Goal: Task Accomplishment & Management: Manage account settings

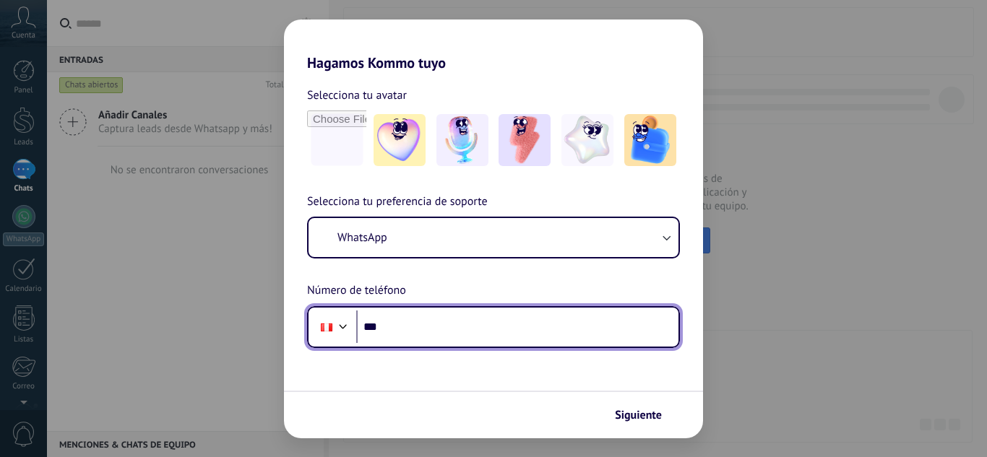
click at [452, 331] on input "***" at bounding box center [517, 327] width 322 height 33
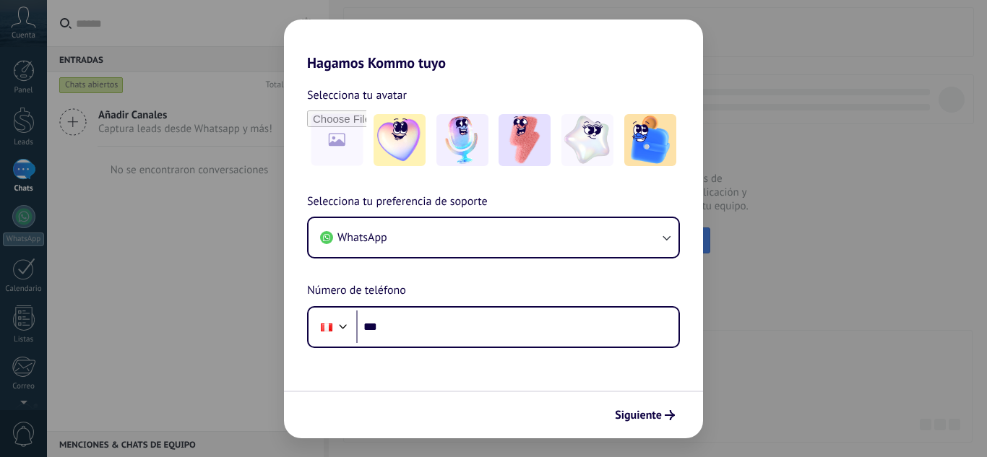
click at [818, 376] on div "Hagamos Kommo tuyo Selecciona tu avatar Selecciona tu preferencia de soporte Wh…" at bounding box center [493, 228] width 987 height 457
click at [790, 362] on div "Hagamos Kommo tuyo Selecciona tu avatar Selecciona tu preferencia de soporte Wh…" at bounding box center [493, 228] width 987 height 457
click at [173, 179] on div "Hagamos Kommo tuyo Selecciona tu avatar Selecciona tu preferencia de soporte Wh…" at bounding box center [493, 228] width 987 height 457
click at [126, 235] on div "Hagamos Kommo tuyo Selecciona tu avatar Selecciona tu preferencia de soporte Wh…" at bounding box center [493, 228] width 987 height 457
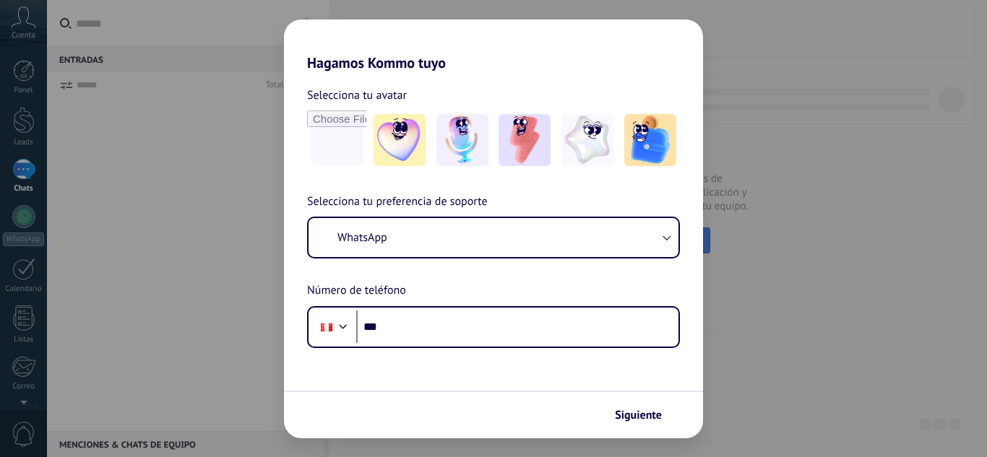
click at [422, 323] on input "***" at bounding box center [517, 327] width 322 height 33
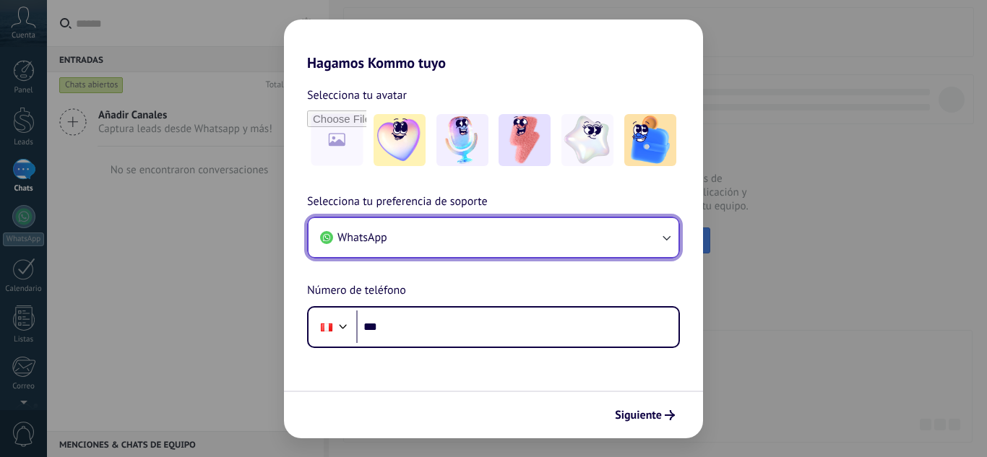
click at [577, 257] on button "WhatsApp" at bounding box center [493, 237] width 370 height 39
click at [669, 233] on icon "button" at bounding box center [666, 237] width 14 height 14
click at [490, 241] on button "WhatsApp" at bounding box center [493, 237] width 370 height 39
click at [654, 244] on button "WhatsApp" at bounding box center [493, 237] width 370 height 39
click at [470, 243] on button "WhatsApp" at bounding box center [493, 237] width 370 height 39
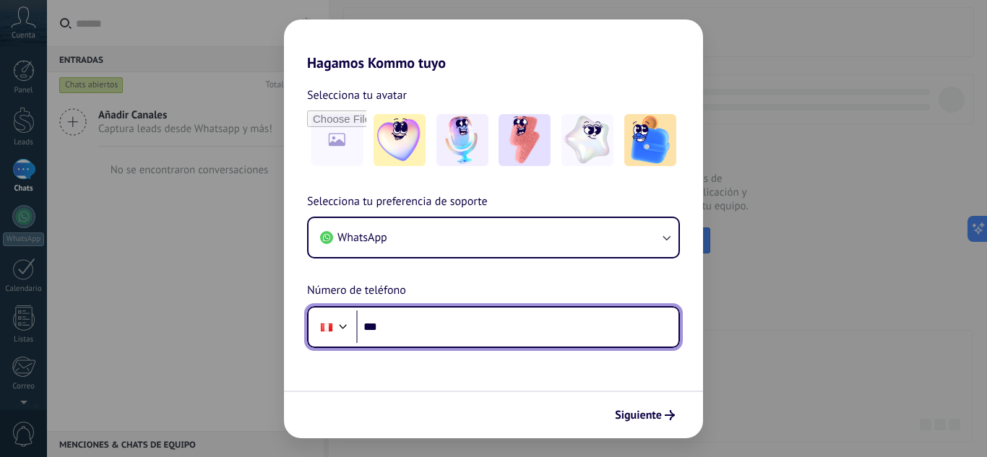
click at [469, 341] on input "***" at bounding box center [517, 327] width 322 height 33
click at [447, 328] on input "***" at bounding box center [517, 327] width 322 height 33
type input "**********"
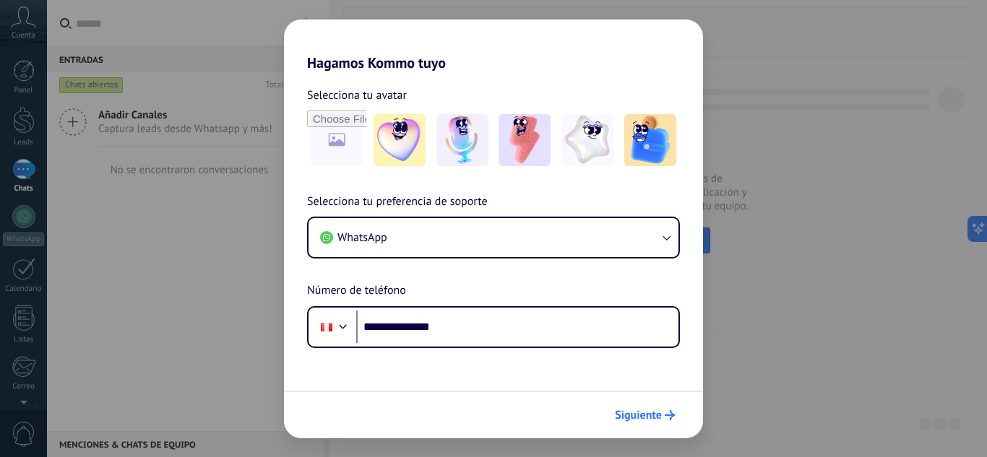
click at [636, 418] on span "Siguiente" at bounding box center [638, 415] width 47 height 10
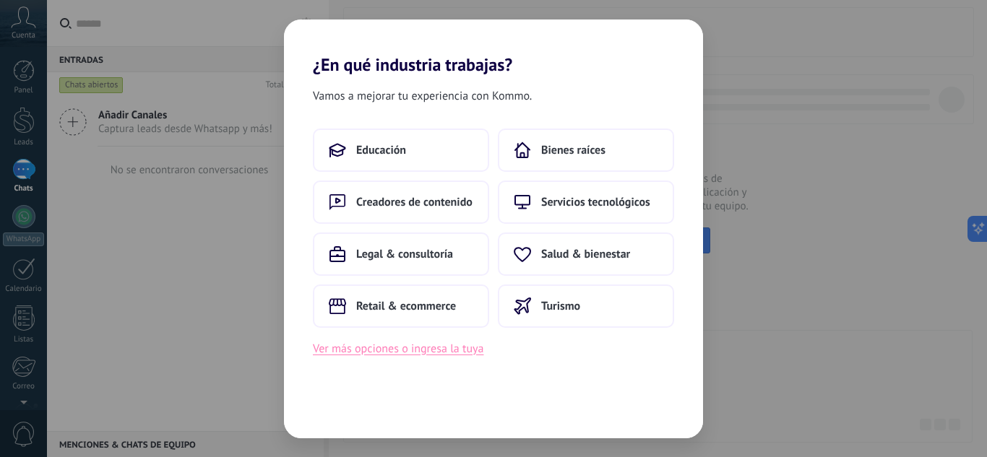
click at [391, 345] on button "Ver más opciones o ingresa la tuya" at bounding box center [398, 349] width 170 height 19
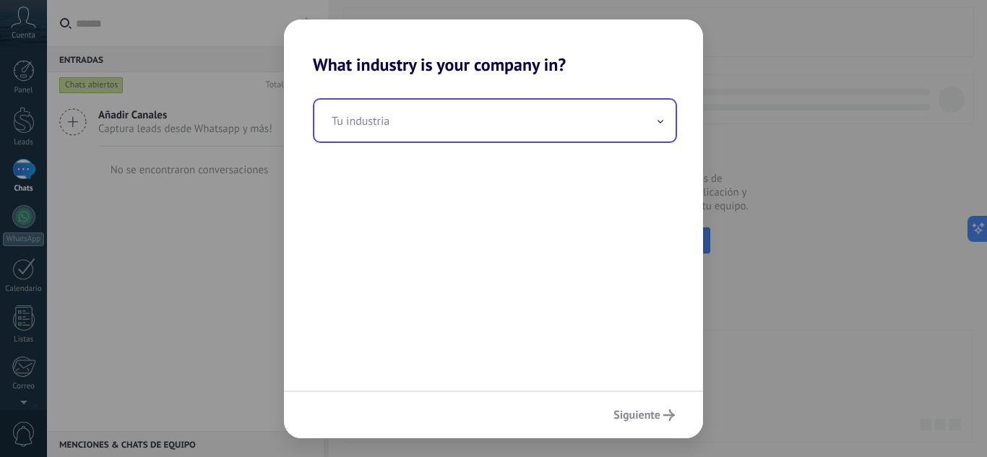
click at [511, 131] on input "text" at bounding box center [494, 121] width 361 height 42
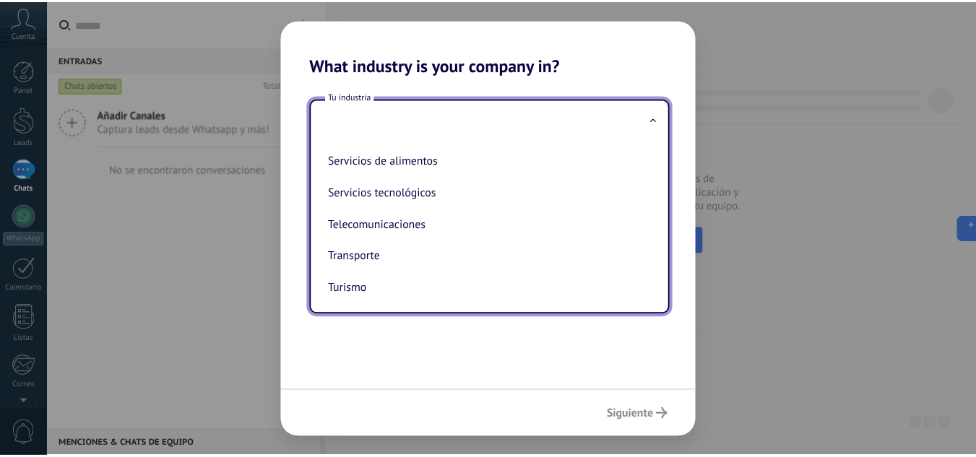
scroll to position [383, 0]
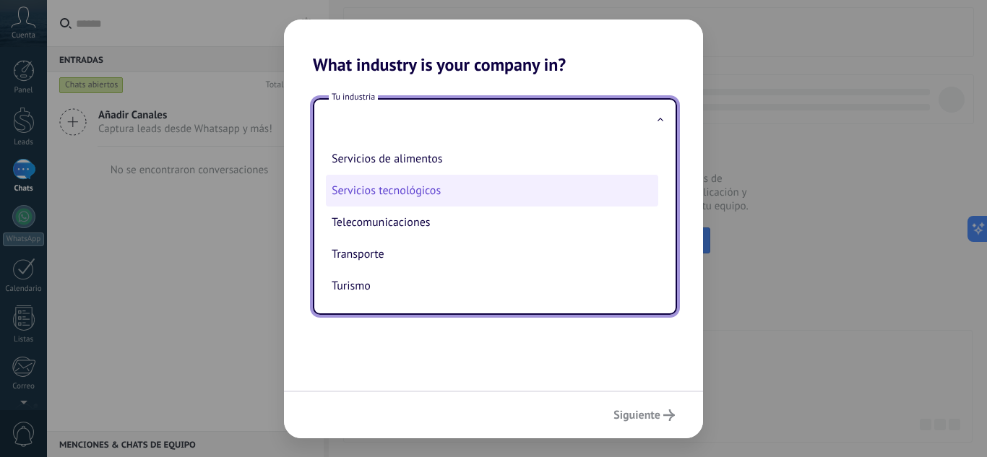
click at [492, 199] on li "Servicios tecnológicos" at bounding box center [492, 191] width 332 height 32
type input "**********"
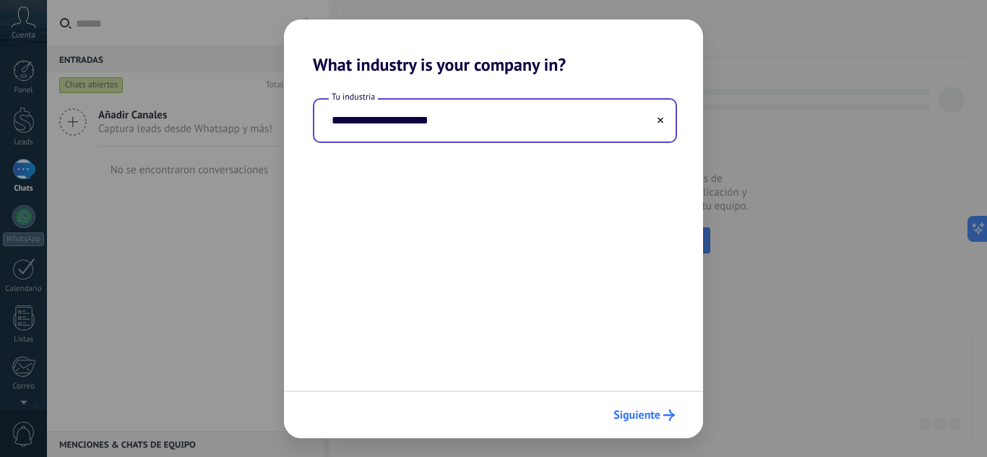
click at [651, 418] on span "Siguiente" at bounding box center [636, 415] width 47 height 10
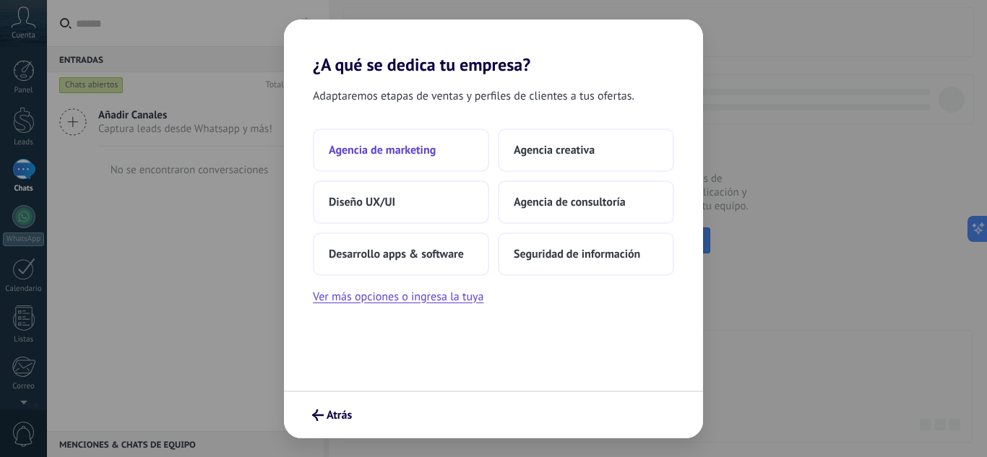
click at [412, 156] on span "Agencia de marketing" at bounding box center [382, 150] width 107 height 14
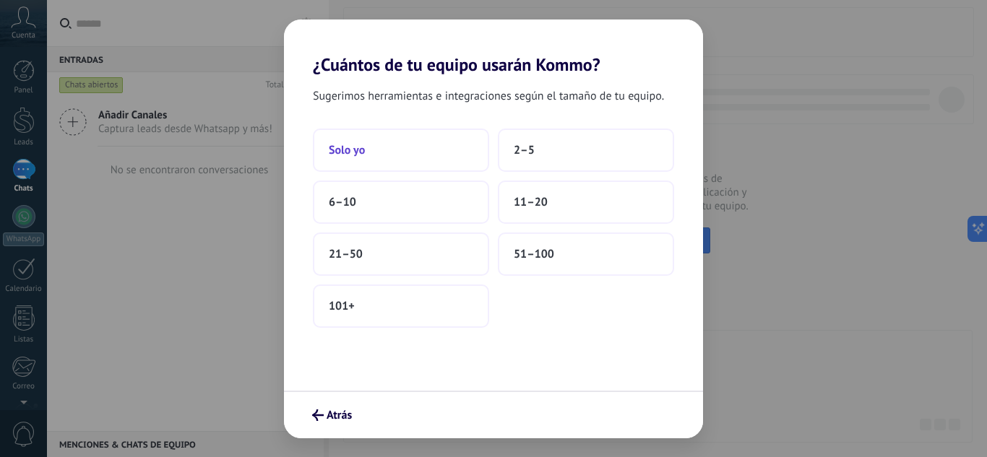
click at [411, 152] on button "Solo yo" at bounding box center [401, 150] width 176 height 43
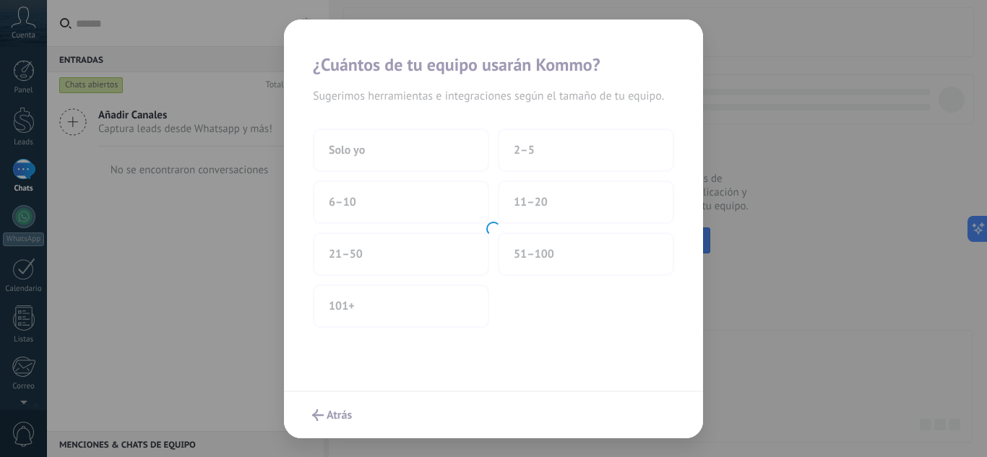
click at [535, 139] on div at bounding box center [493, 229] width 419 height 419
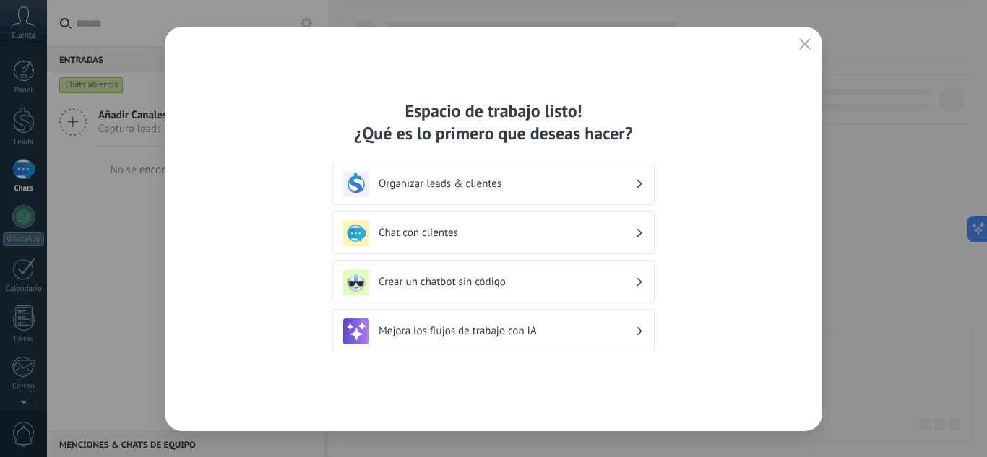
click at [439, 182] on h3 "Organizar leads & clientes" at bounding box center [507, 184] width 256 height 14
click at [624, 181] on h3 "Organizar leads & clientes" at bounding box center [507, 184] width 256 height 14
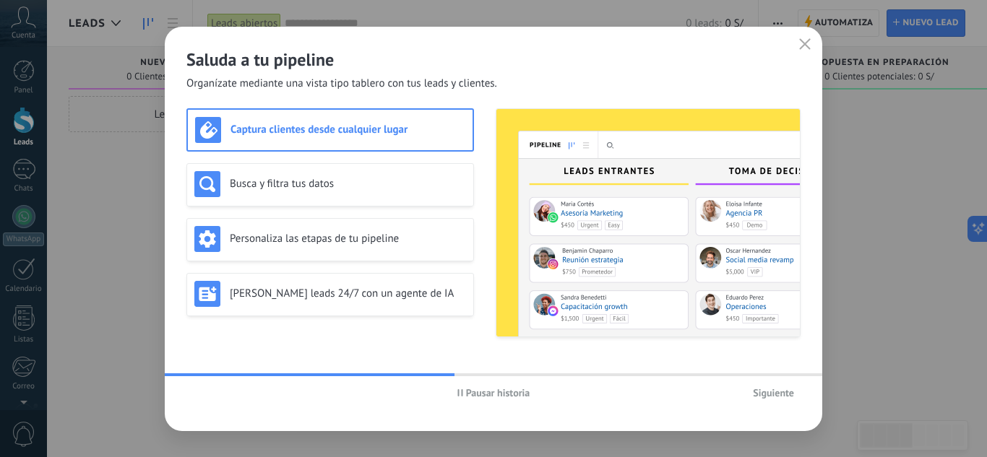
click at [774, 399] on button "Siguiente" at bounding box center [773, 393] width 54 height 22
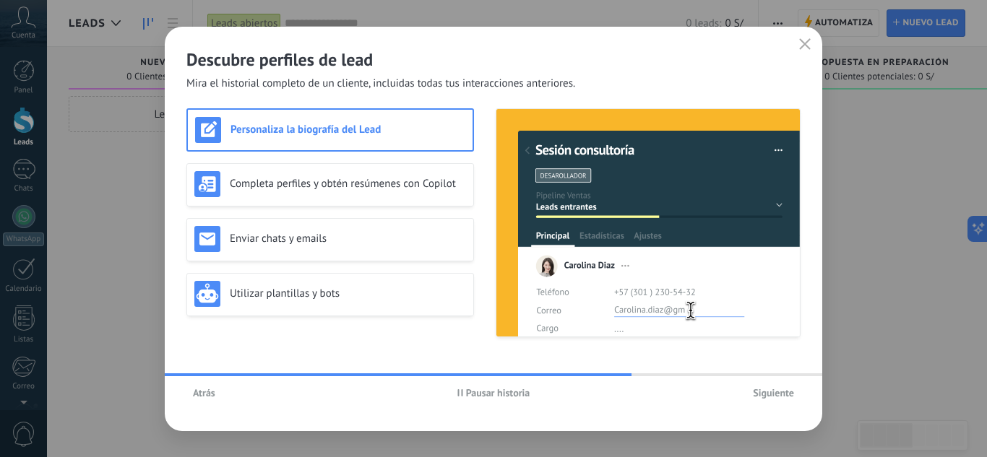
click at [774, 399] on button "Siguiente" at bounding box center [773, 393] width 54 height 22
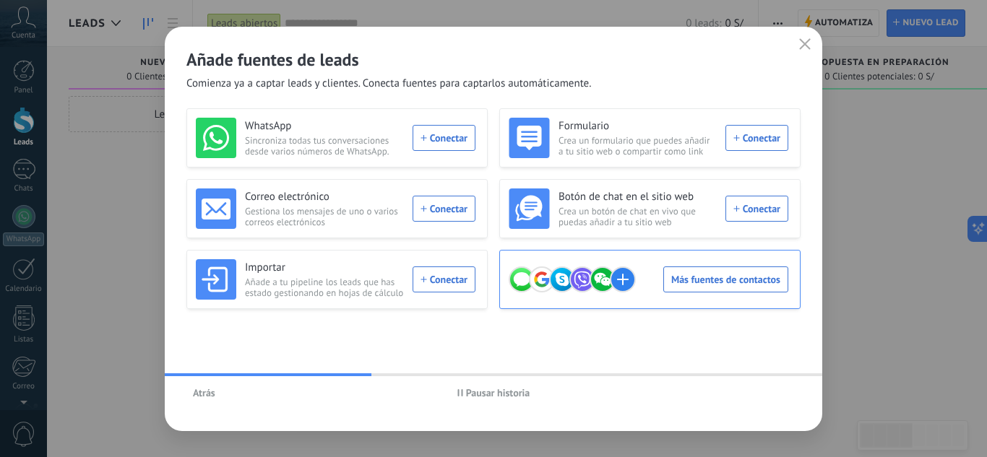
click at [714, 288] on div "Más fuentes de contactos" at bounding box center [649, 279] width 280 height 40
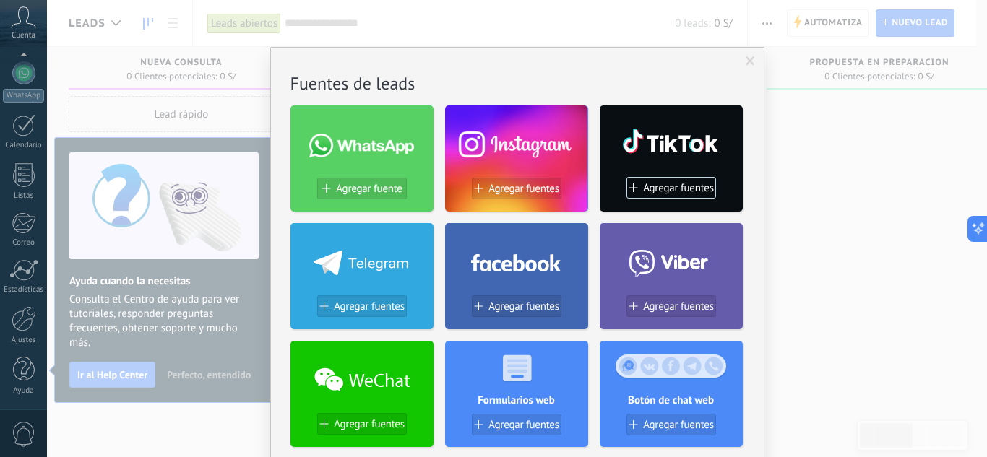
click at [745, 60] on span at bounding box center [749, 61] width 9 height 10
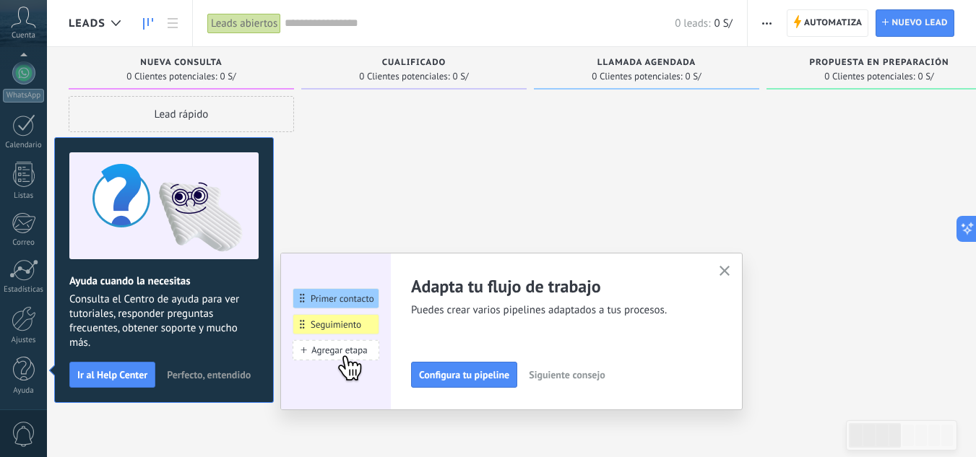
click at [729, 275] on icon "button" at bounding box center [724, 271] width 11 height 11
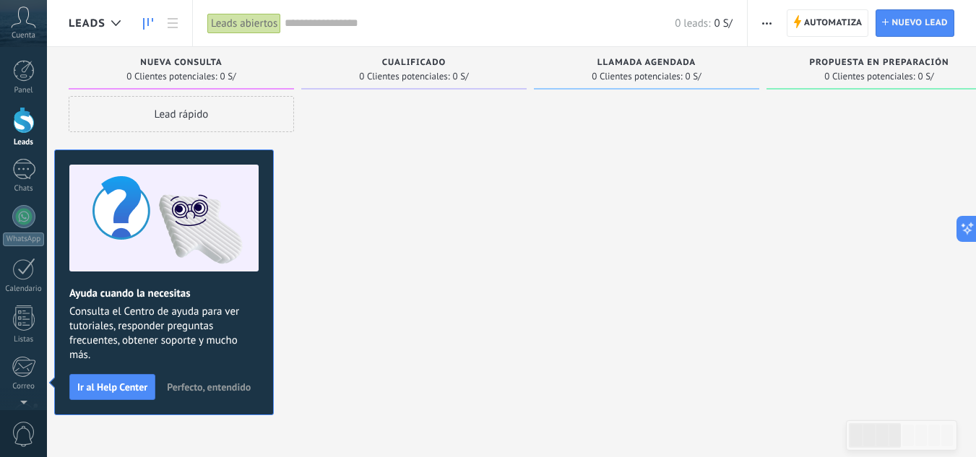
click at [188, 389] on span "Perfecto, entendido" at bounding box center [209, 387] width 84 height 10
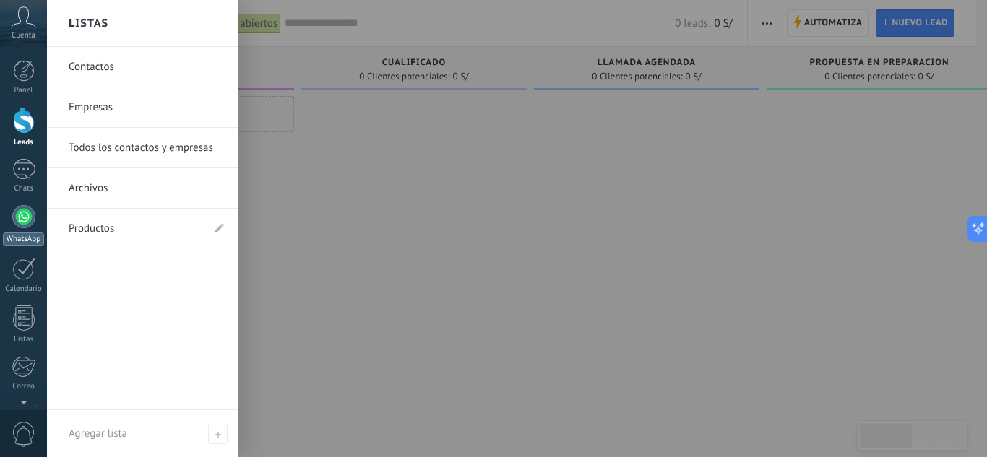
click at [21, 217] on div at bounding box center [23, 216] width 23 height 23
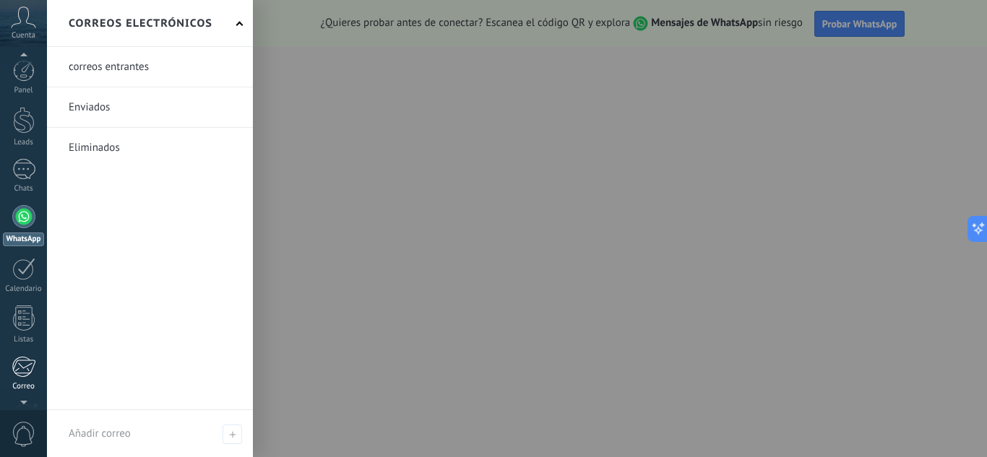
scroll to position [124, 0]
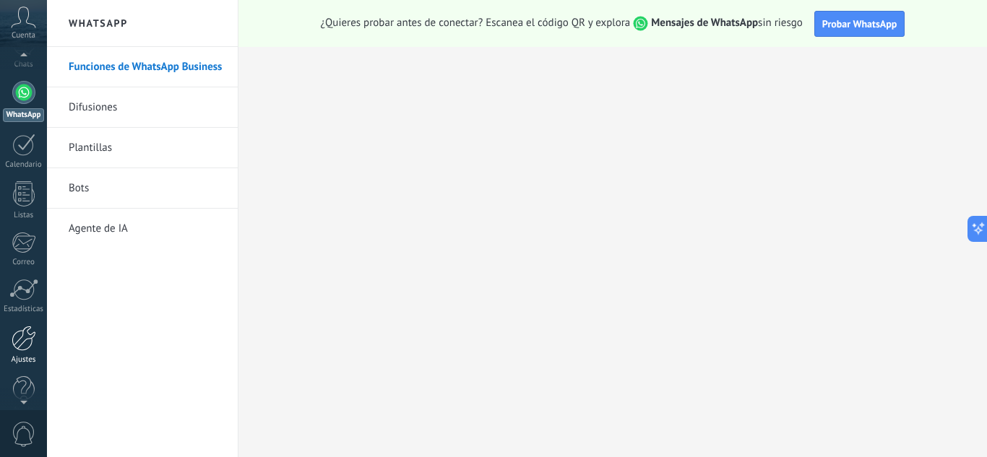
click at [27, 334] on link "Ajustes" at bounding box center [23, 345] width 47 height 39
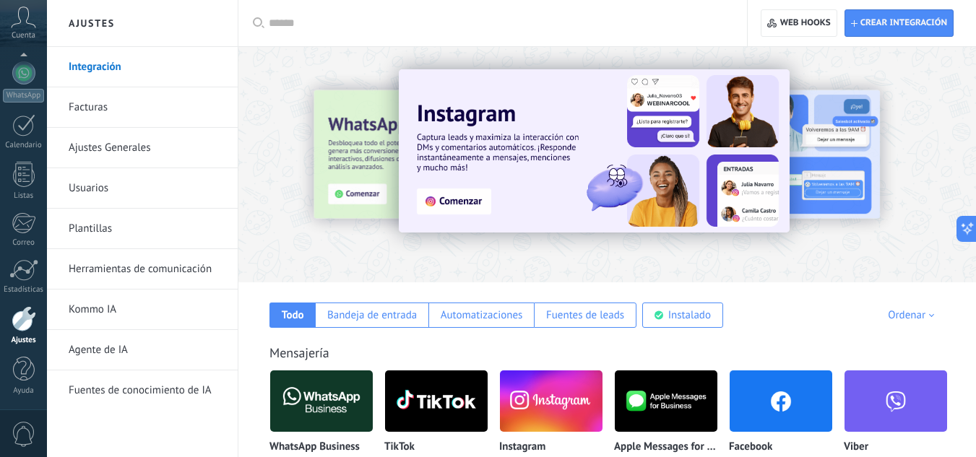
click at [144, 149] on link "Ajustes Generales" at bounding box center [146, 148] width 155 height 40
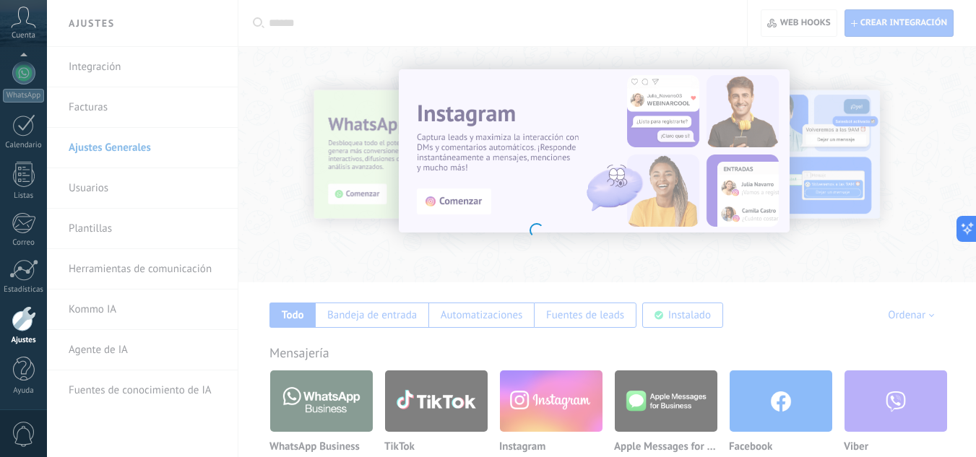
click at [77, 72] on body ".abccls-1,.abccls-2{fill-rule:evenodd}.abccls-2{fill:#fff} .abfcls-1{fill:none}…" at bounding box center [488, 228] width 976 height 457
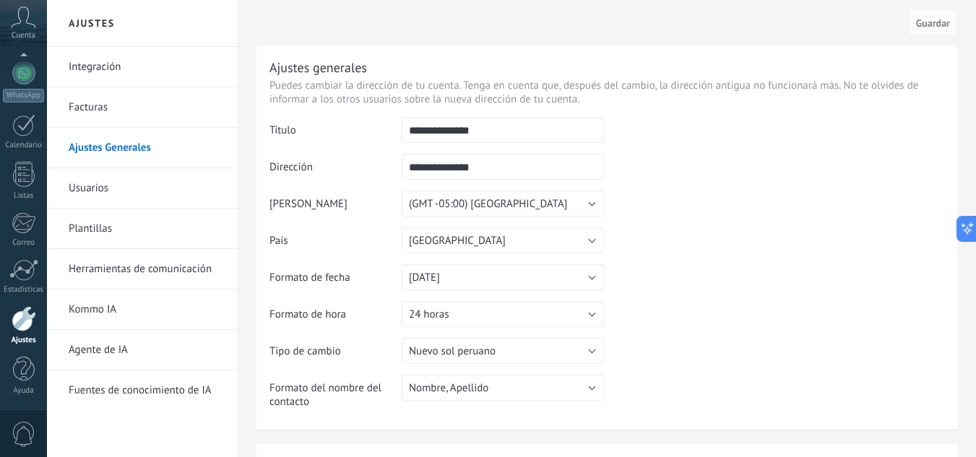
click at [85, 69] on link "Integración" at bounding box center [146, 67] width 155 height 40
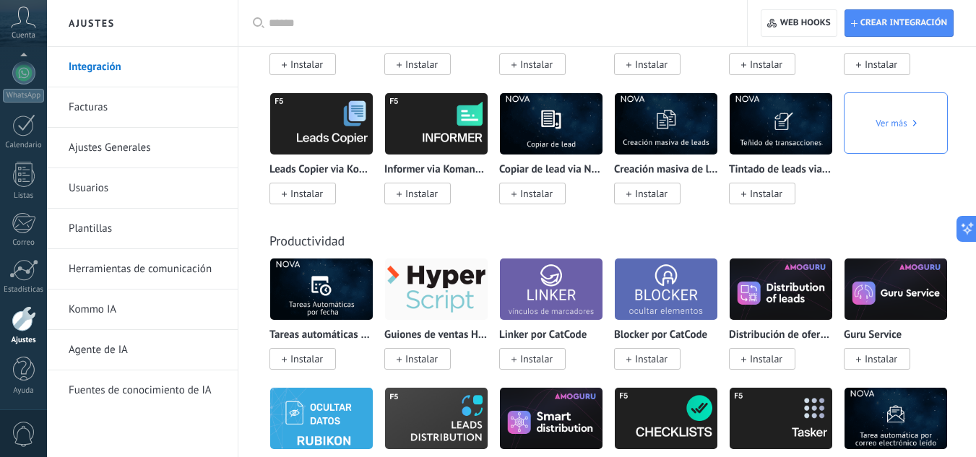
scroll to position [4984, 0]
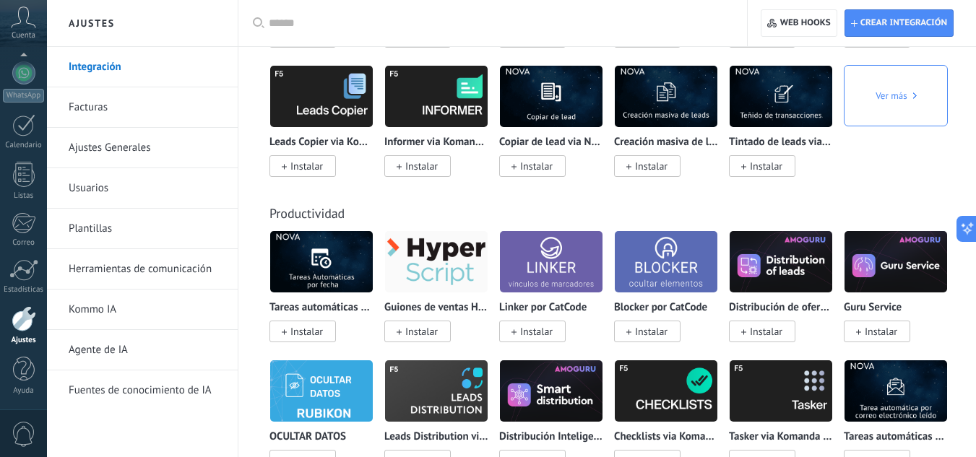
click at [376, 13] on div at bounding box center [498, 23] width 458 height 46
click at [363, 24] on input "text" at bounding box center [498, 23] width 458 height 15
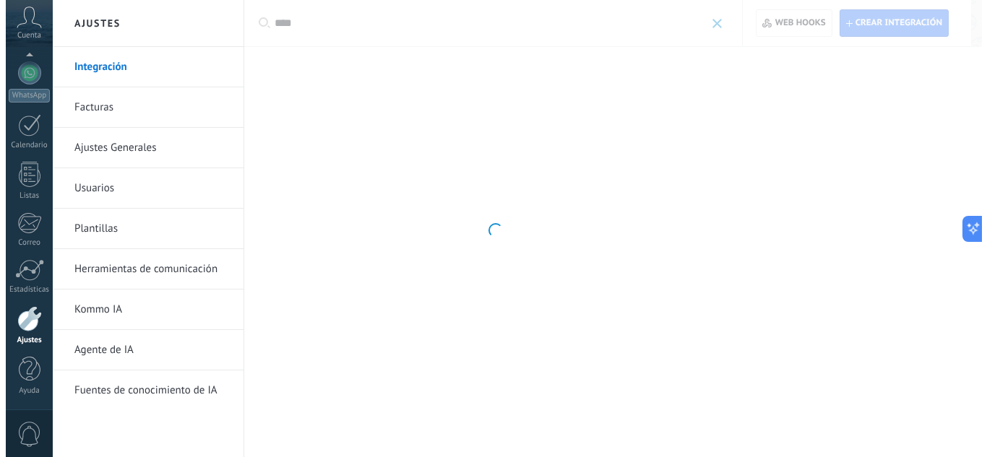
scroll to position [0, 0]
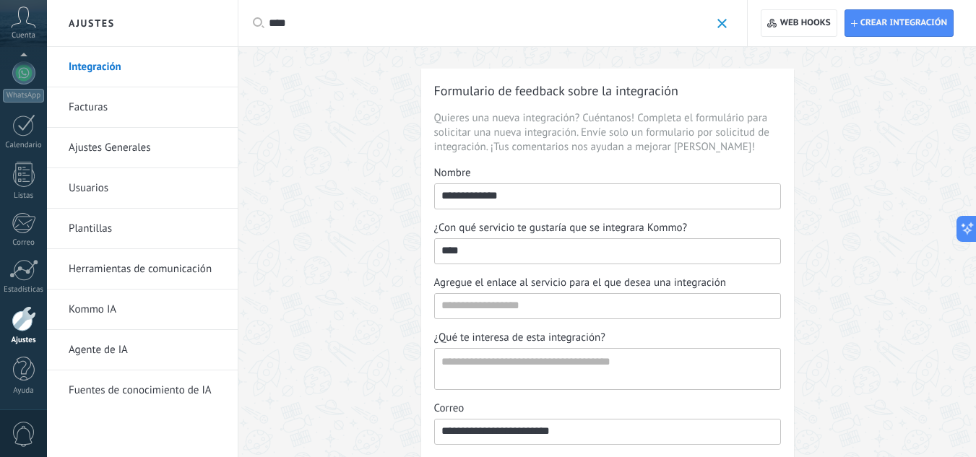
click at [347, 31] on div "****" at bounding box center [498, 23] width 458 height 46
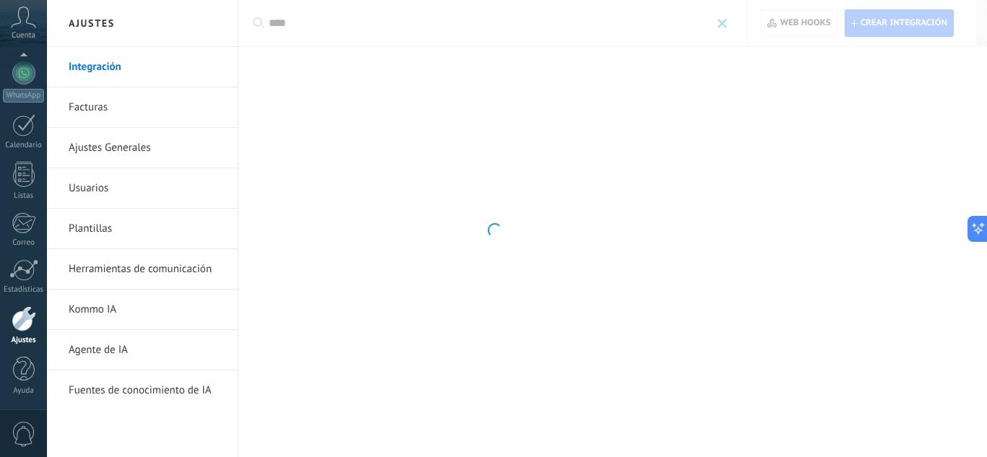
type input "****"
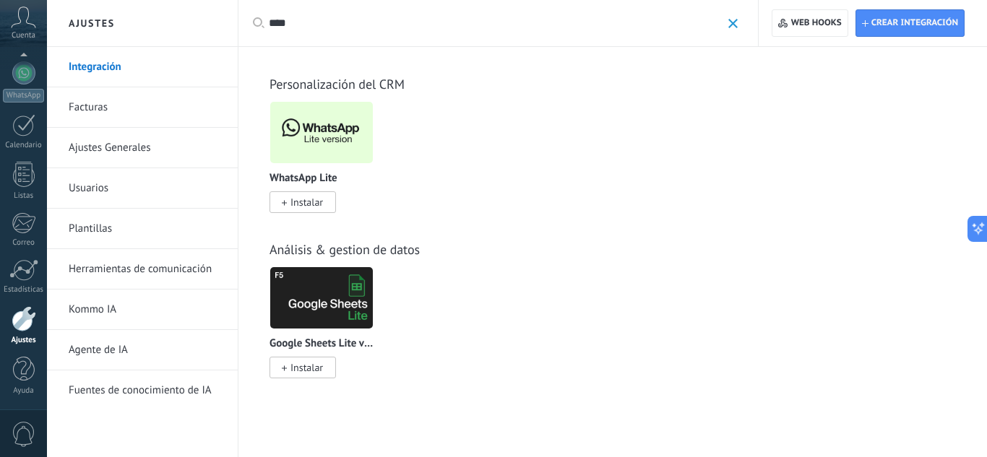
click at [319, 195] on span "Instalar" at bounding box center [302, 202] width 66 height 22
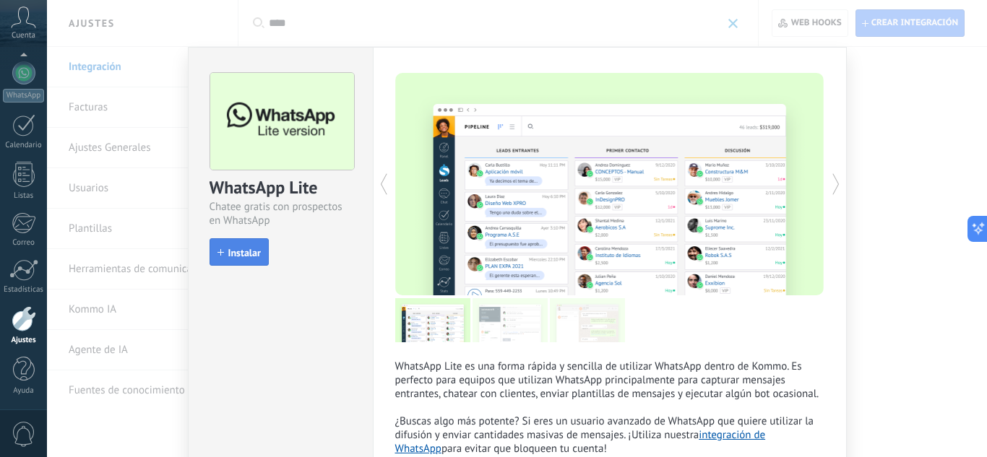
click at [249, 254] on span "Instalar" at bounding box center [244, 253] width 33 height 10
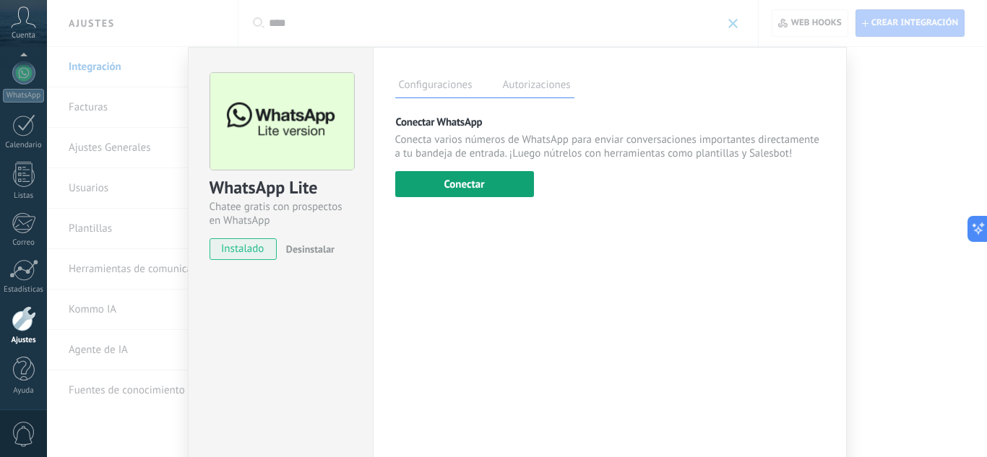
click at [485, 184] on button "Conectar" at bounding box center [464, 184] width 139 height 26
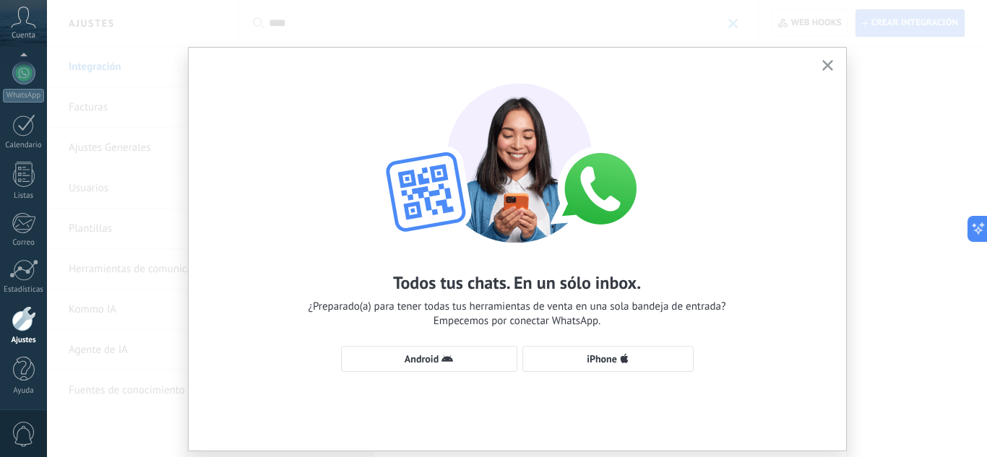
scroll to position [41, 0]
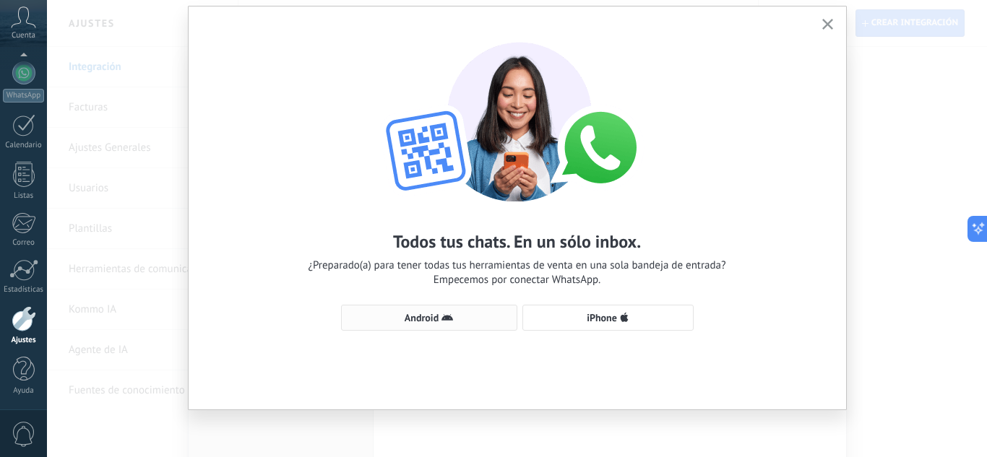
click at [428, 316] on span "Android" at bounding box center [422, 318] width 34 height 10
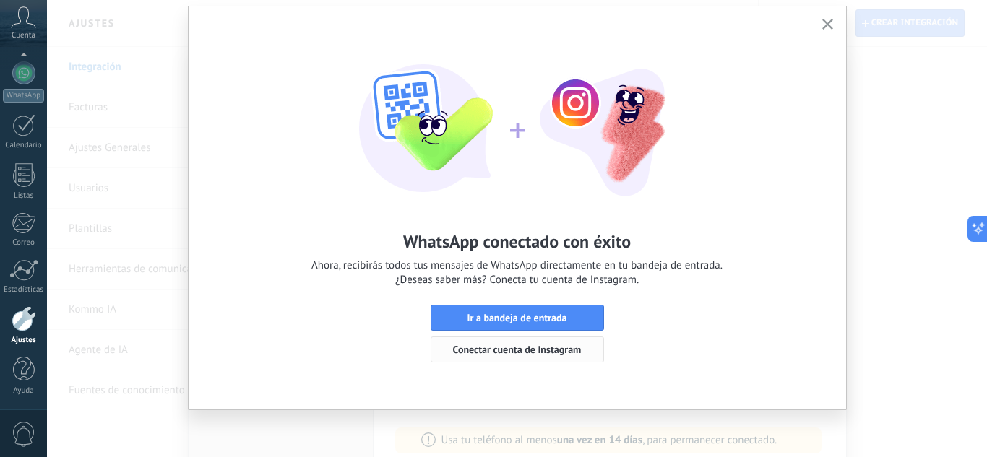
click at [544, 350] on span "Conectar cuenta de Instagram" at bounding box center [517, 350] width 129 height 10
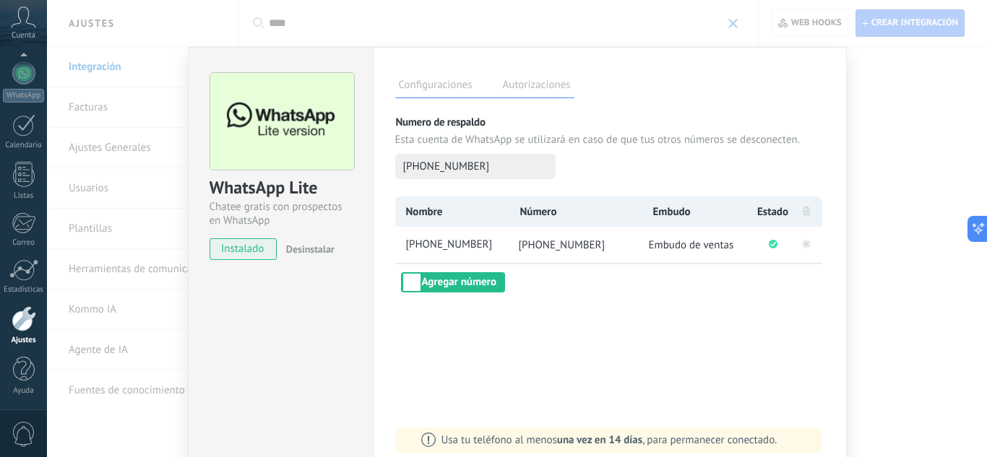
scroll to position [0, 0]
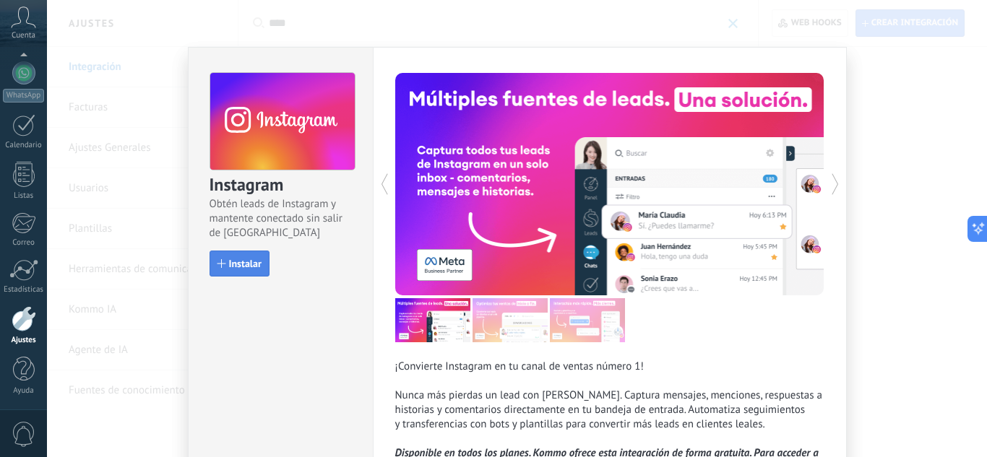
click at [246, 270] on button "Instalar" at bounding box center [239, 264] width 60 height 26
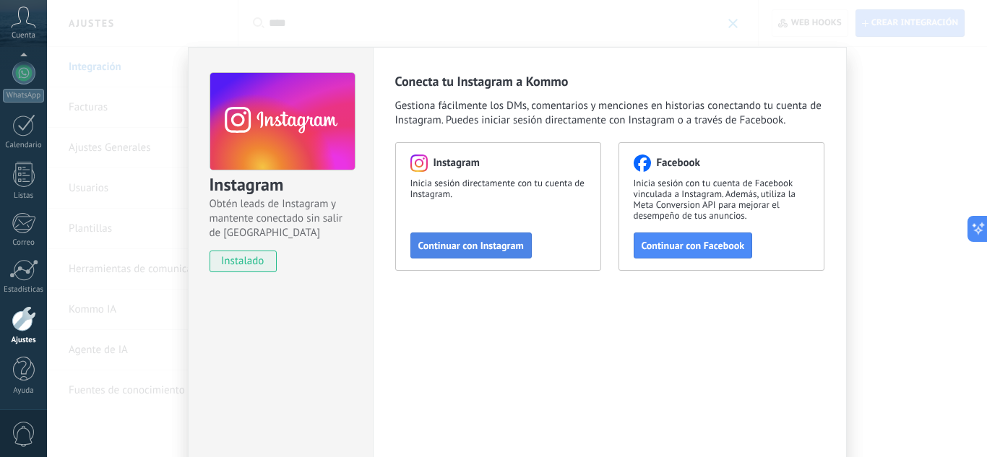
click at [470, 248] on span "Continuar con Instagram" at bounding box center [470, 246] width 105 height 10
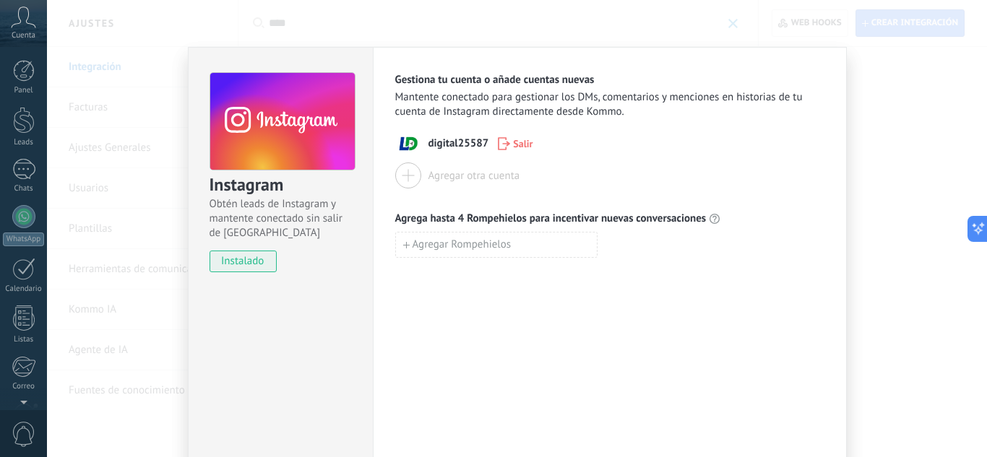
click at [20, 30] on div "Cuenta" at bounding box center [23, 23] width 47 height 47
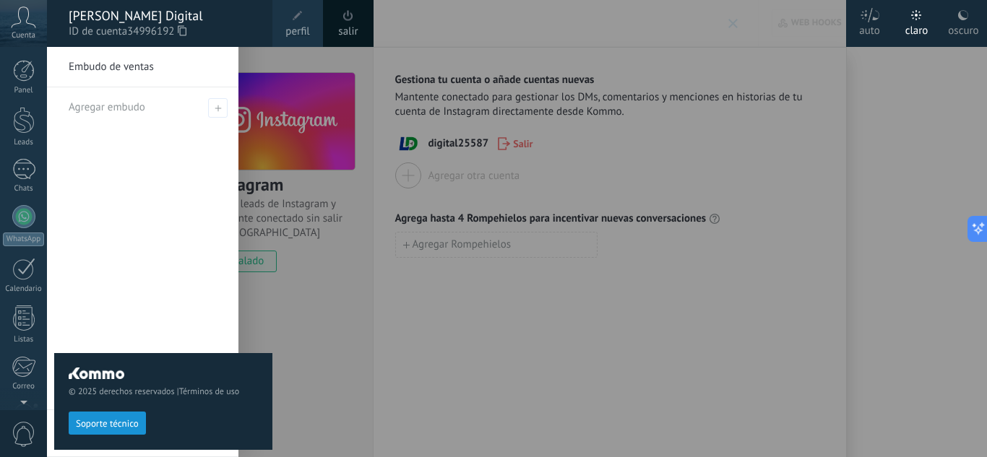
click at [294, 30] on span "perfil" at bounding box center [297, 32] width 24 height 16
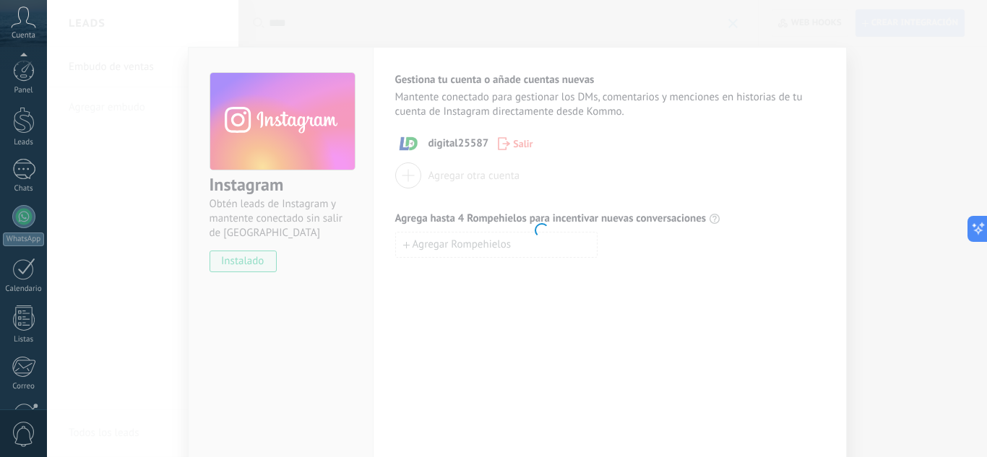
scroll to position [144, 0]
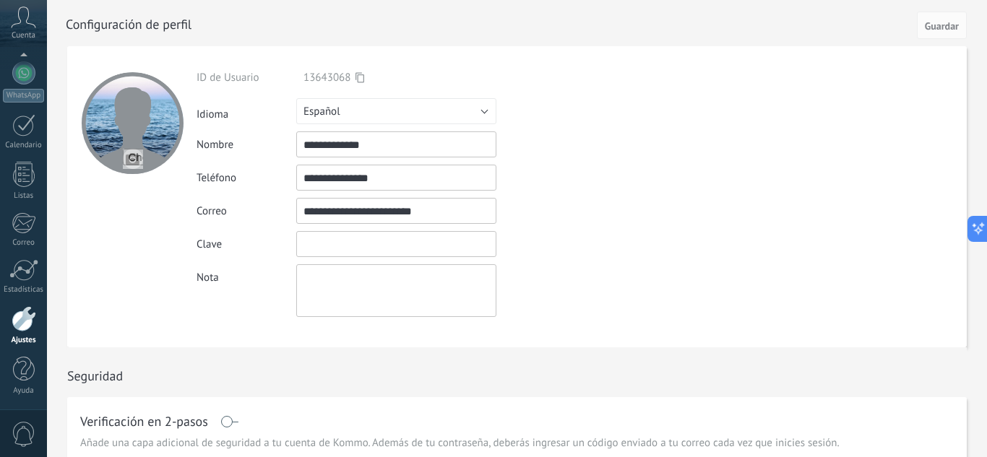
click at [345, 248] on input "textbox" at bounding box center [396, 244] width 200 height 26
click at [398, 244] on input "textbox" at bounding box center [396, 244] width 200 height 26
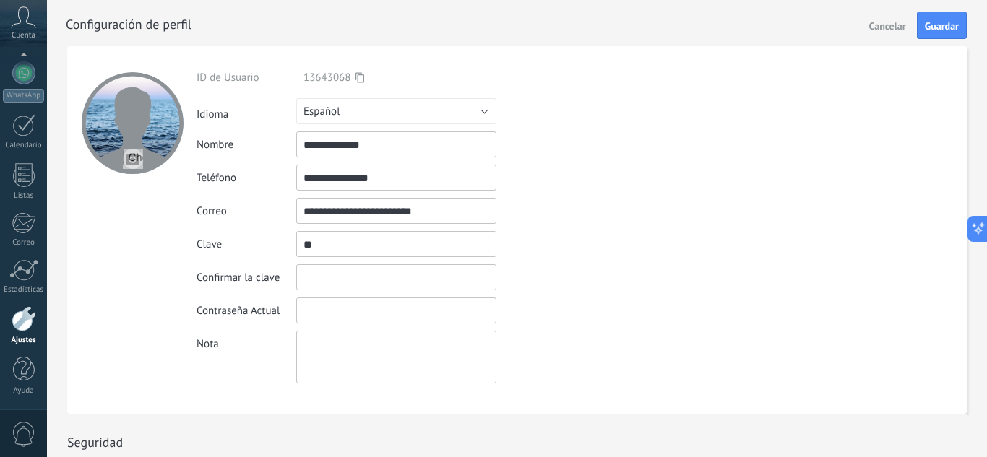
type input "*"
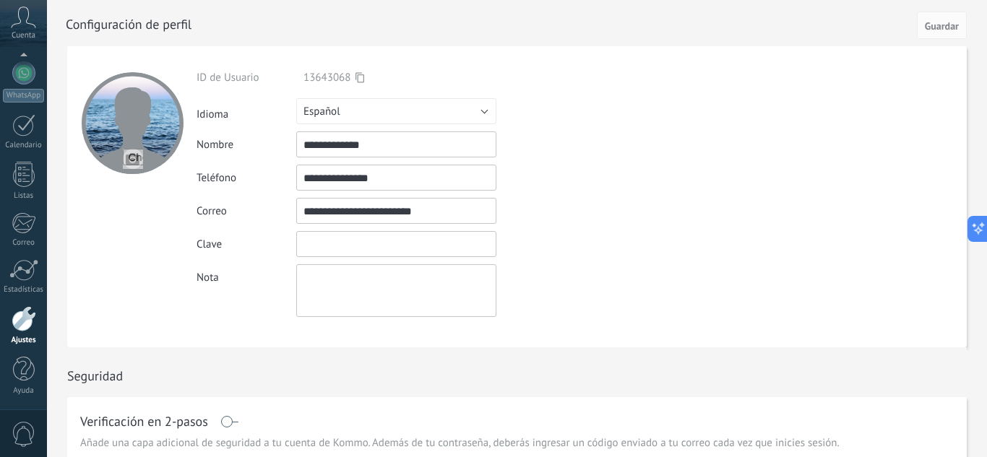
click at [320, 248] on input "textbox" at bounding box center [396, 244] width 200 height 26
click at [335, 295] on textarea at bounding box center [396, 290] width 200 height 53
click at [343, 245] on input "textbox" at bounding box center [396, 244] width 200 height 26
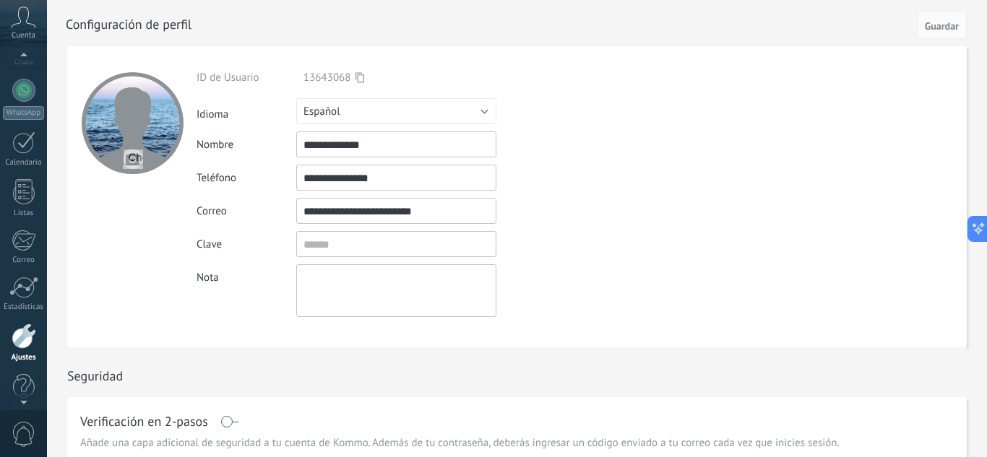
click at [22, 35] on span "Cuenta" at bounding box center [24, 35] width 24 height 9
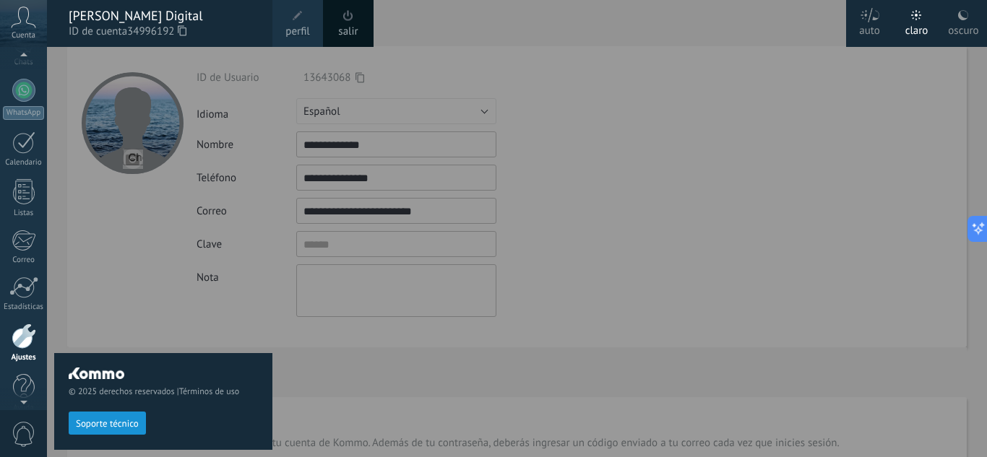
scroll to position [103, 0]
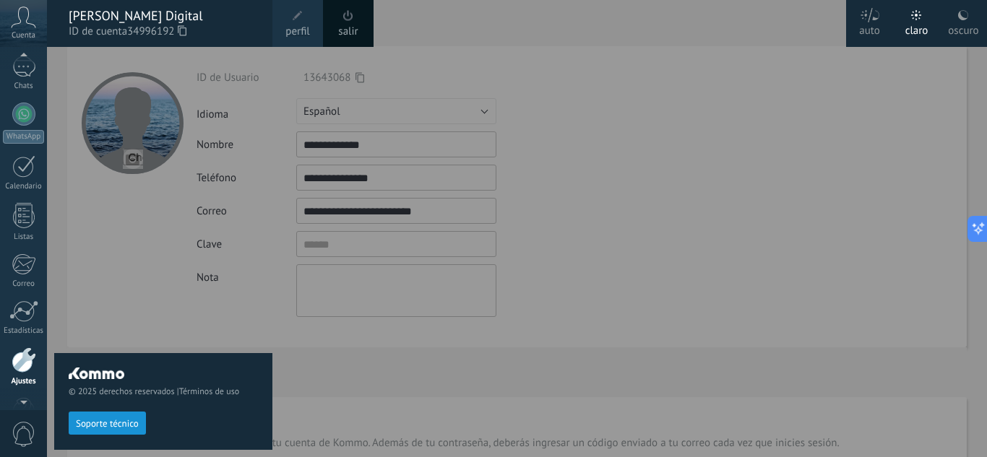
click at [17, 91] on div "Panel Leads Chats WhatsApp Clientes" at bounding box center [23, 204] width 47 height 494
click at [25, 118] on div at bounding box center [23, 114] width 23 height 23
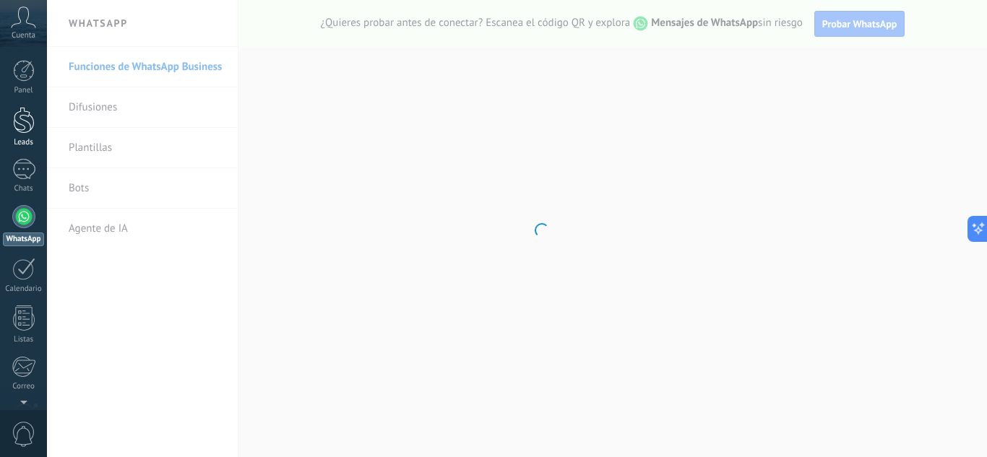
click at [22, 117] on div at bounding box center [24, 120] width 22 height 27
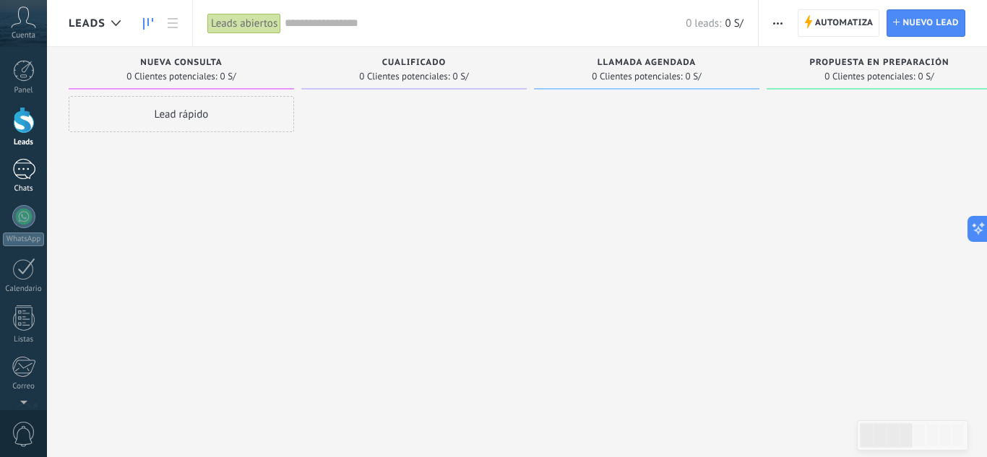
click at [17, 175] on div at bounding box center [23, 169] width 23 height 21
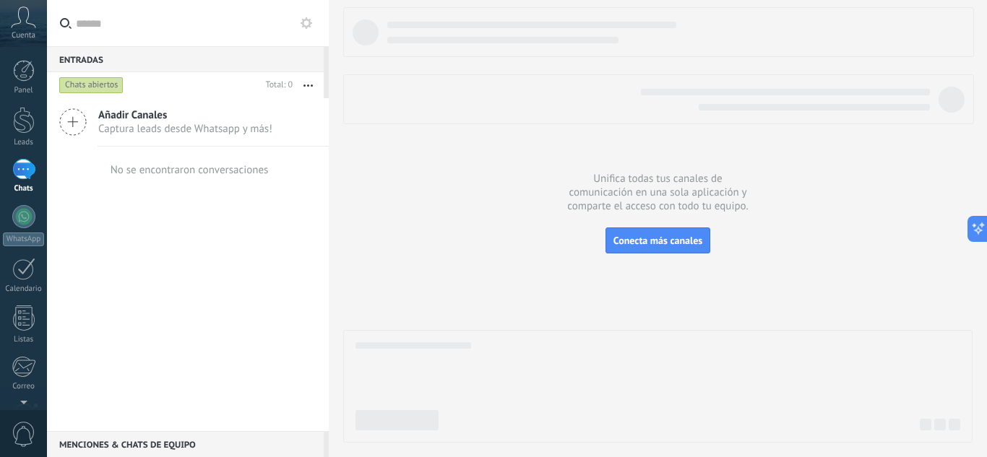
click at [121, 126] on span "Captura leads desde Whatsapp y más!" at bounding box center [185, 129] width 174 height 14
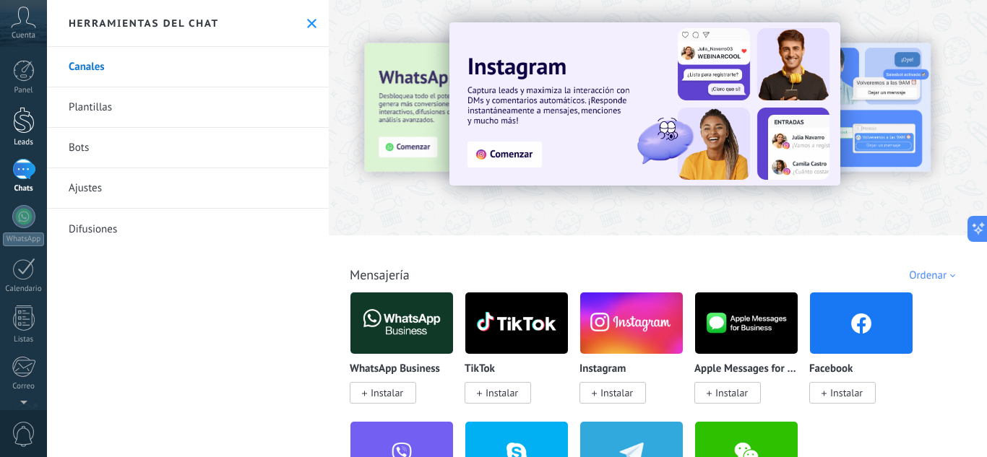
click at [20, 124] on div at bounding box center [24, 120] width 22 height 27
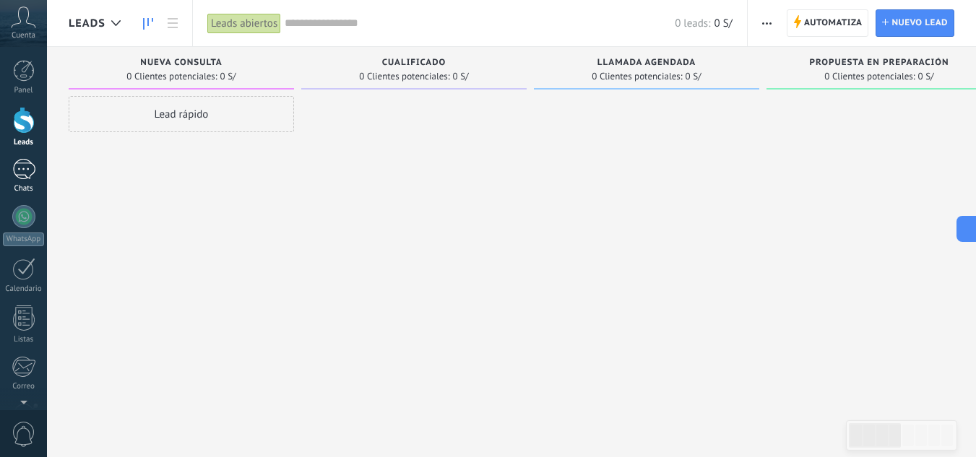
click at [24, 175] on div at bounding box center [23, 169] width 23 height 21
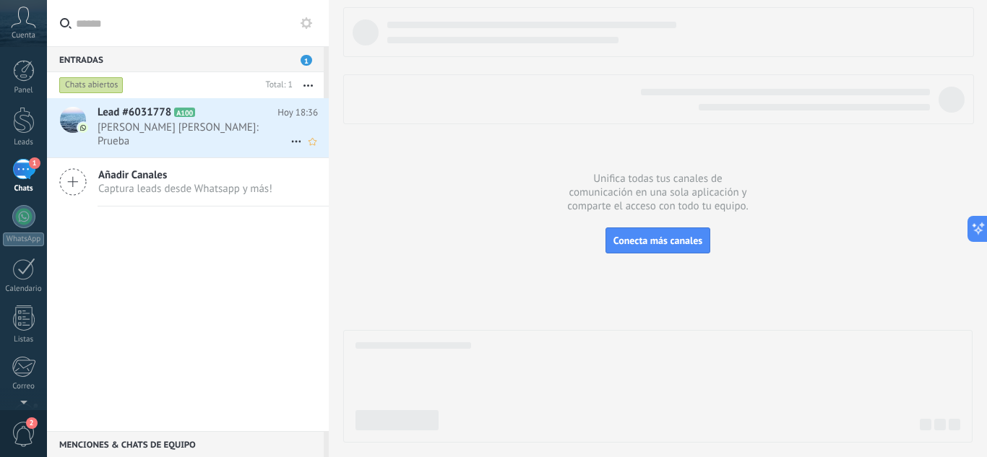
click at [127, 117] on span "Lead #6031778" at bounding box center [135, 112] width 74 height 14
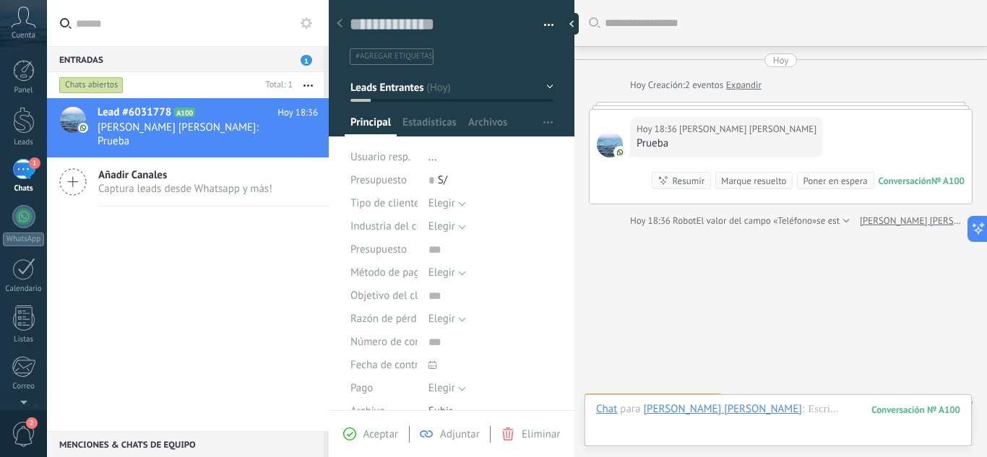
scroll to position [23, 0]
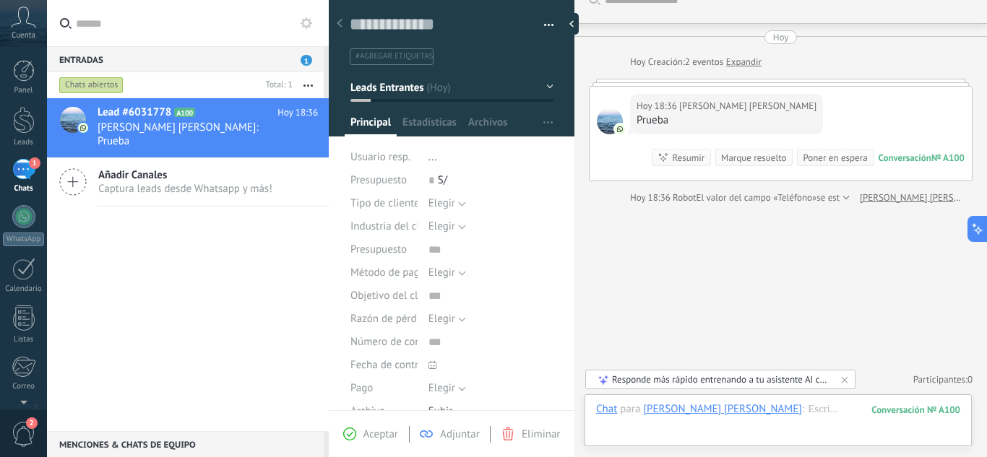
click at [418, 90] on span "Leads Entrantes" at bounding box center [386, 87] width 73 height 14
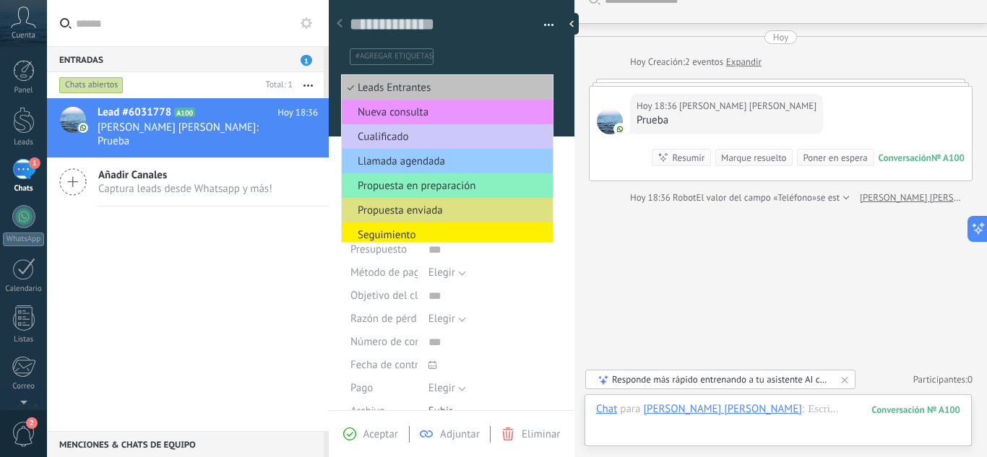
click at [686, 257] on div "Buscar Carga más Hoy Hoy Creación: 2 eventos Expandir Hoy 18:36 Lita Angélica P…" at bounding box center [780, 217] width 412 height 480
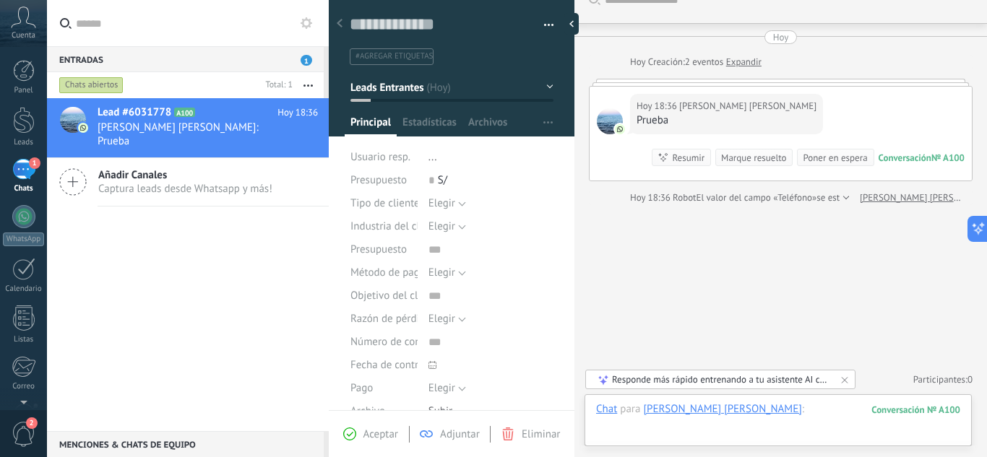
click at [745, 413] on div at bounding box center [778, 423] width 364 height 43
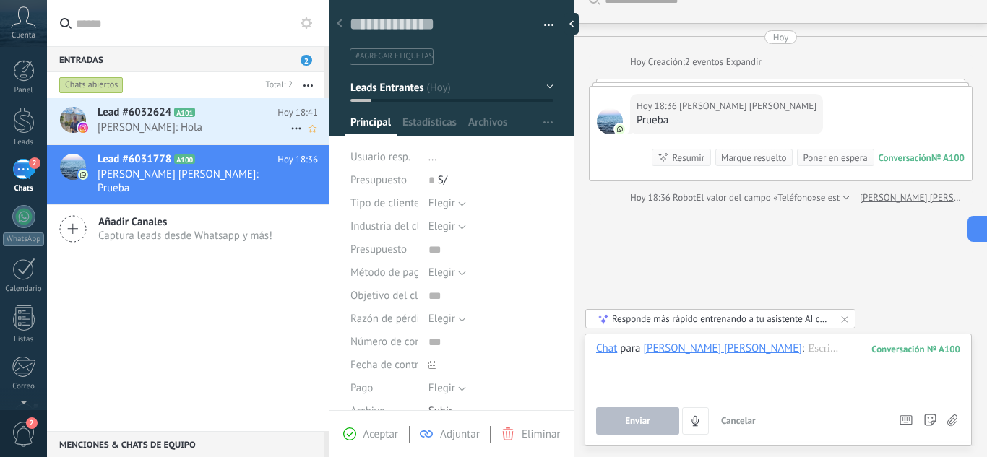
click at [163, 113] on span "Lead #6032624" at bounding box center [135, 112] width 74 height 14
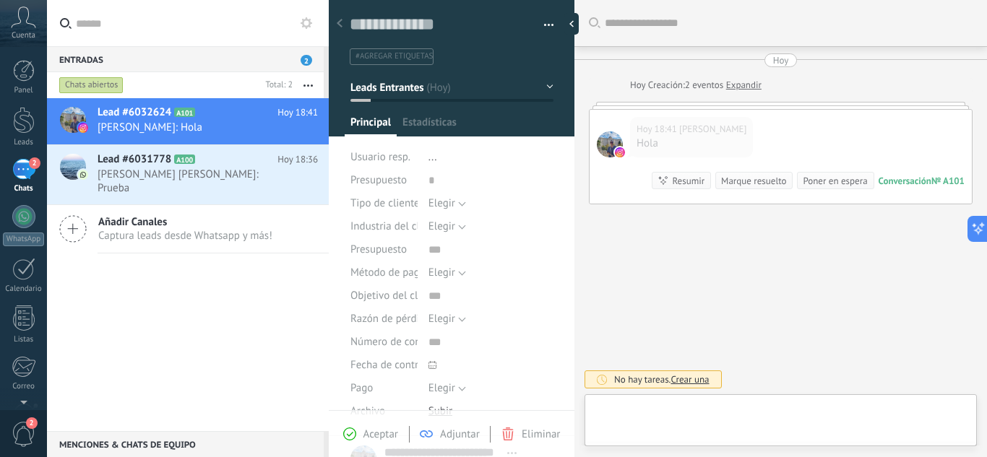
type textarea "**********"
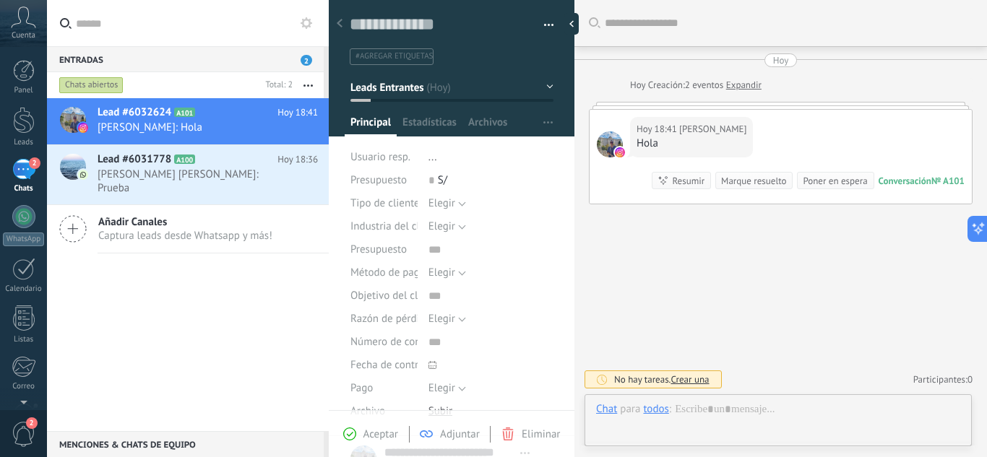
scroll to position [22, 0]
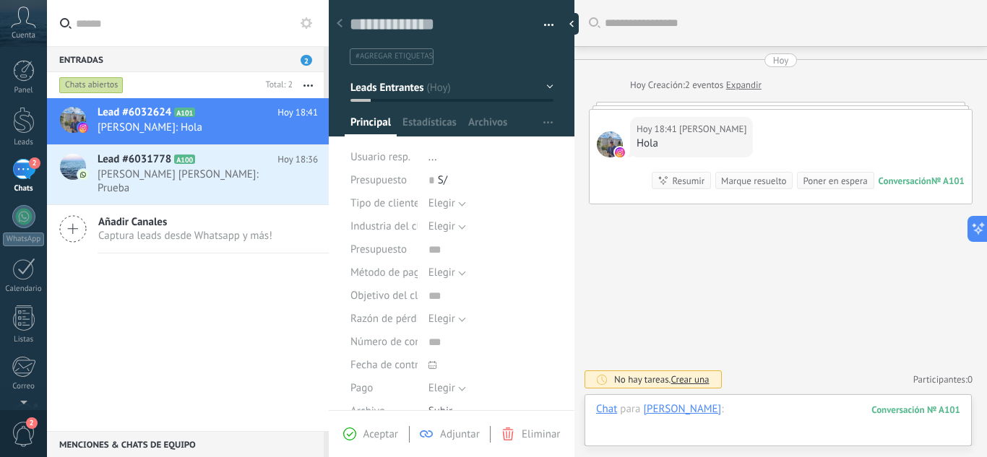
click at [798, 416] on div at bounding box center [778, 423] width 364 height 43
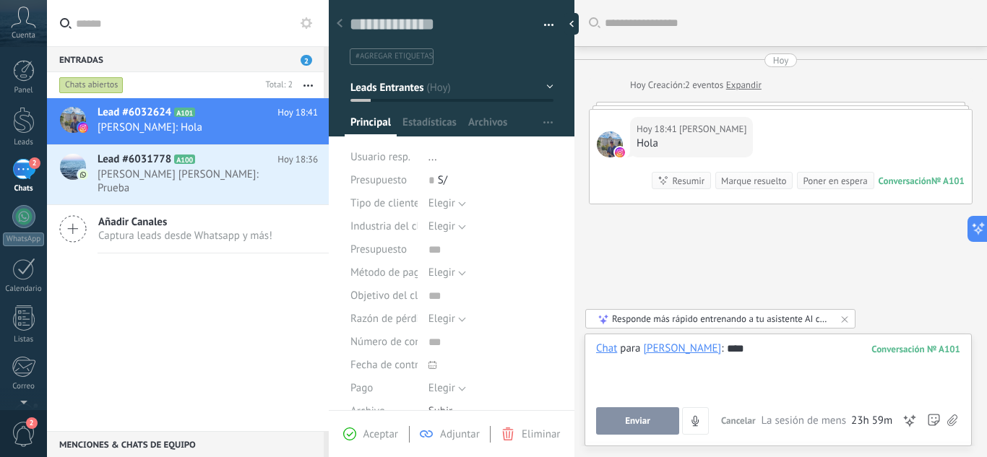
click at [662, 409] on button "Enviar" at bounding box center [637, 420] width 83 height 27
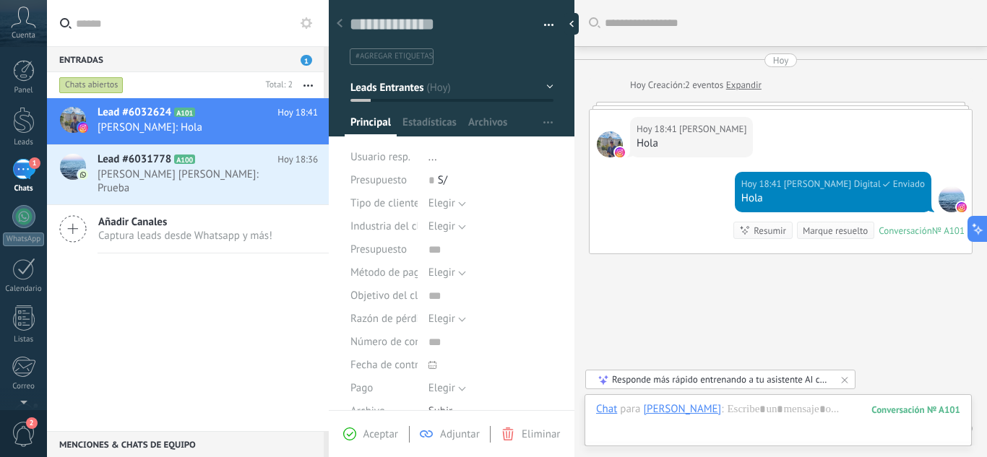
scroll to position [49, 0]
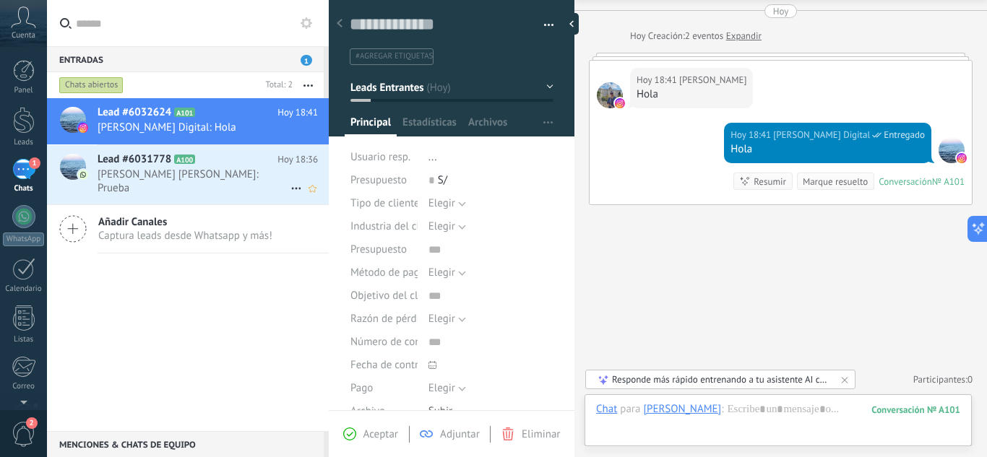
click at [108, 173] on span "Lita Angélica: Prueba" at bounding box center [194, 181] width 193 height 27
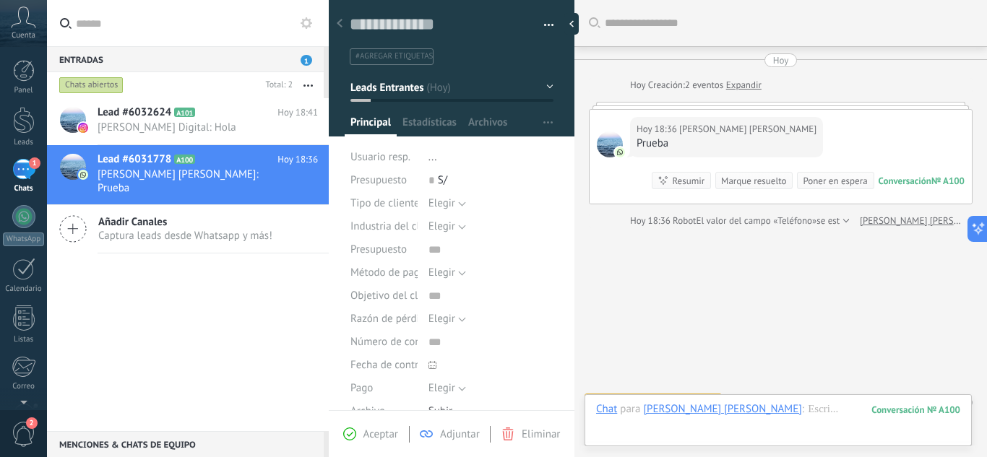
scroll to position [23, 0]
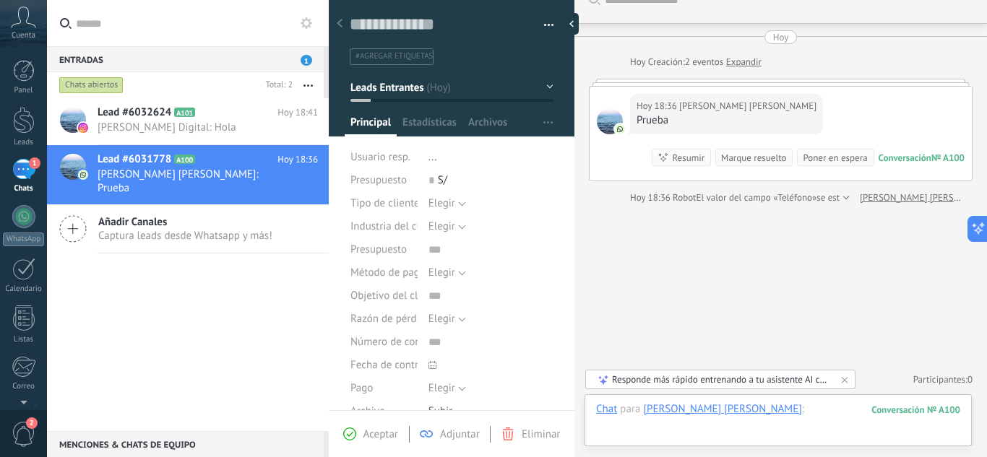
click at [805, 410] on div at bounding box center [778, 423] width 364 height 43
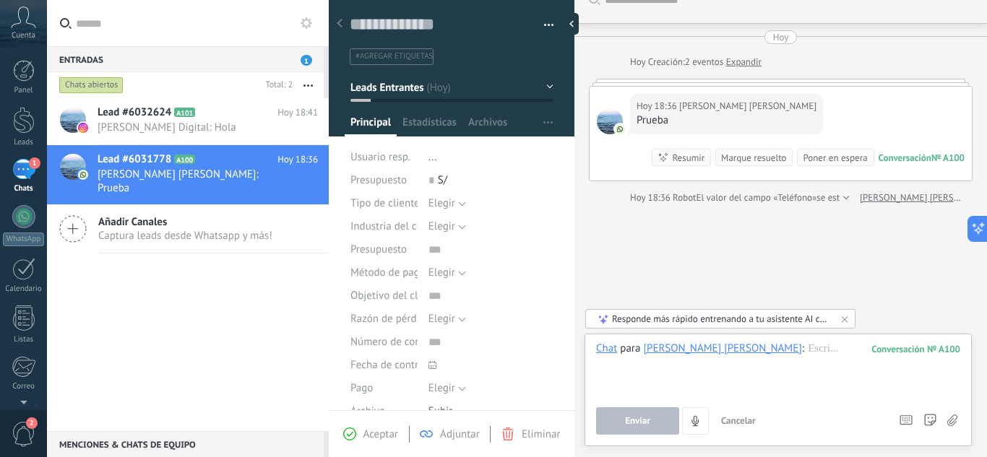
click at [800, 322] on div "Responde más rápido entrenando a tu asistente AI con tus fuentes de datos" at bounding box center [721, 319] width 218 height 12
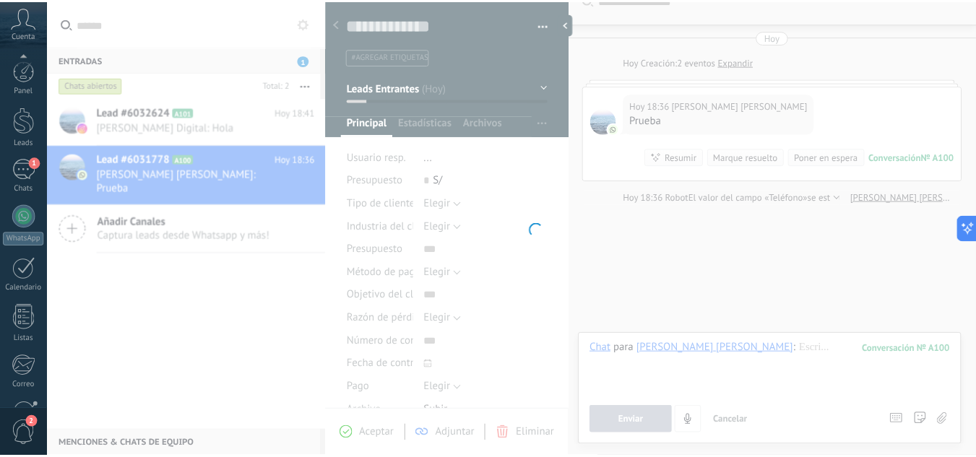
scroll to position [144, 0]
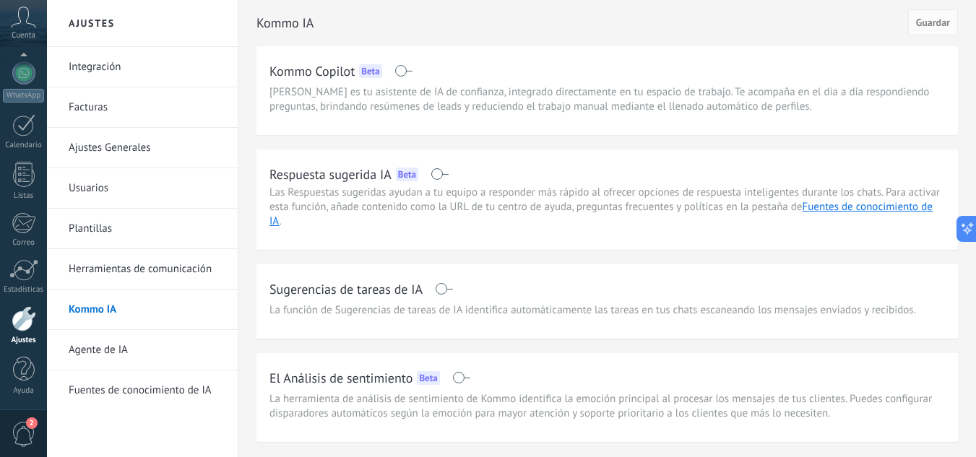
click at [436, 175] on span at bounding box center [440, 174] width 18 height 12
click at [847, 204] on link "Fuentes de conocimiento de IA" at bounding box center [600, 214] width 663 height 28
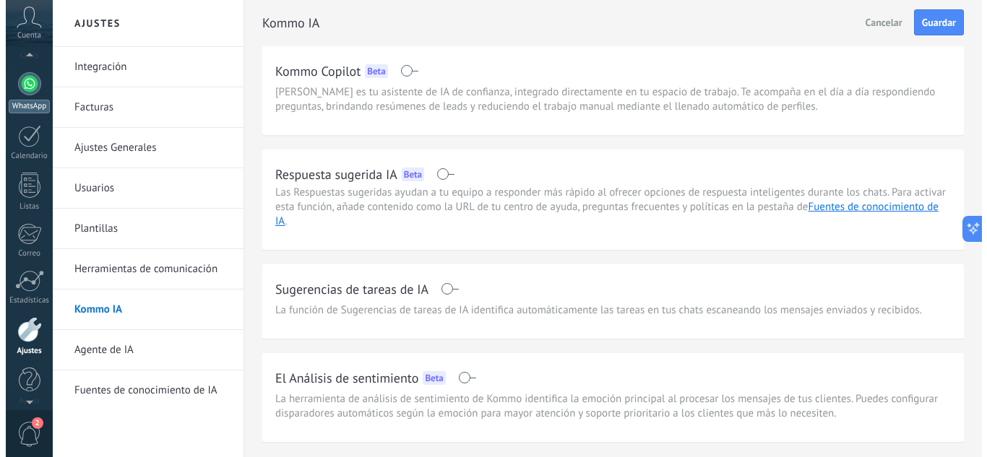
scroll to position [0, 0]
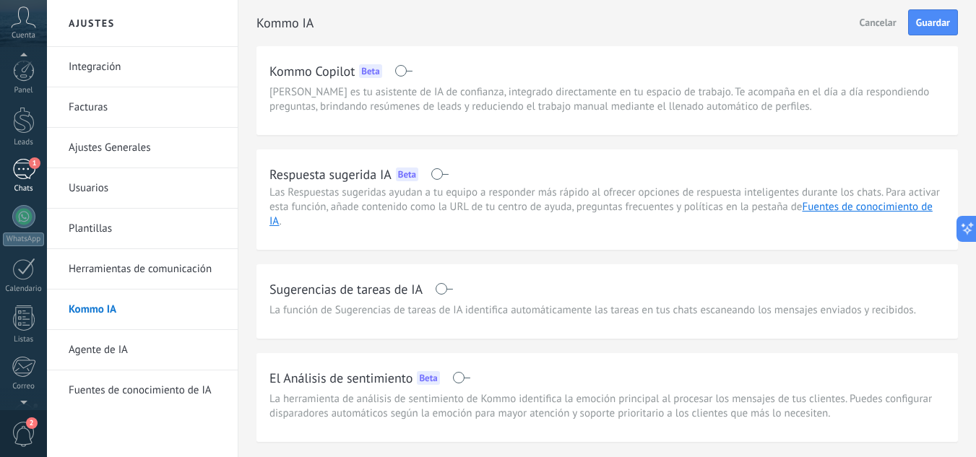
click at [25, 167] on div "1" at bounding box center [23, 169] width 23 height 21
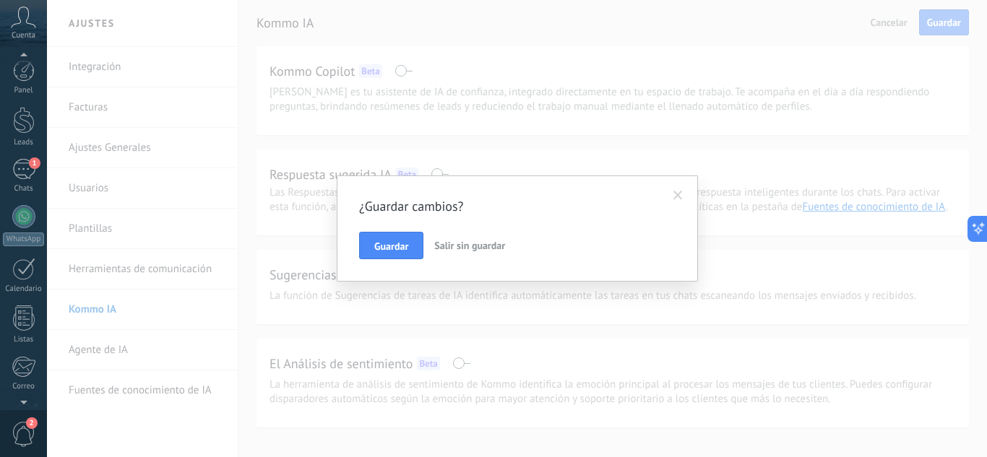
scroll to position [144, 0]
click at [376, 251] on span "Guardar" at bounding box center [391, 246] width 34 height 10
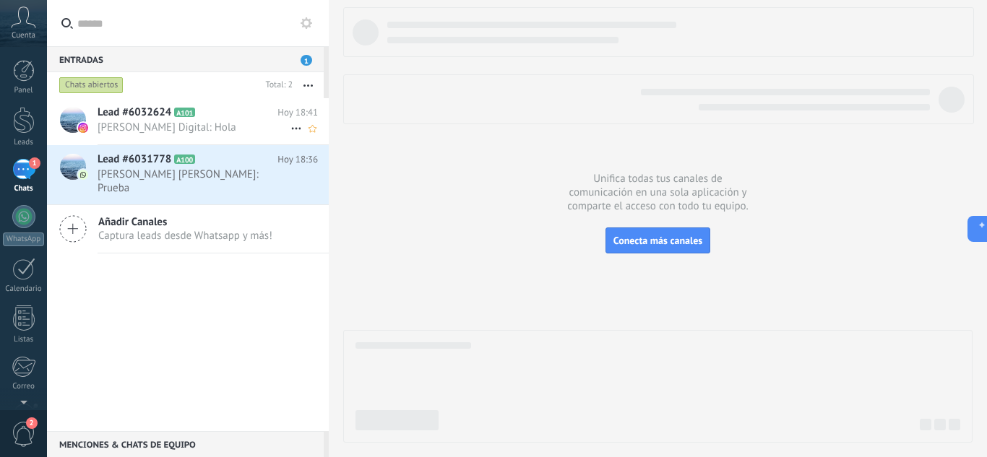
click at [155, 118] on span "Lead #6032624" at bounding box center [135, 112] width 74 height 14
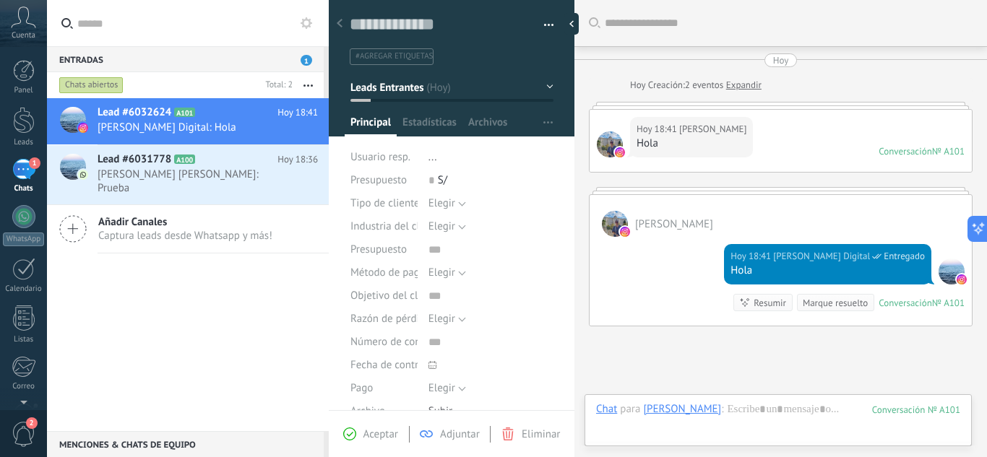
scroll to position [121, 0]
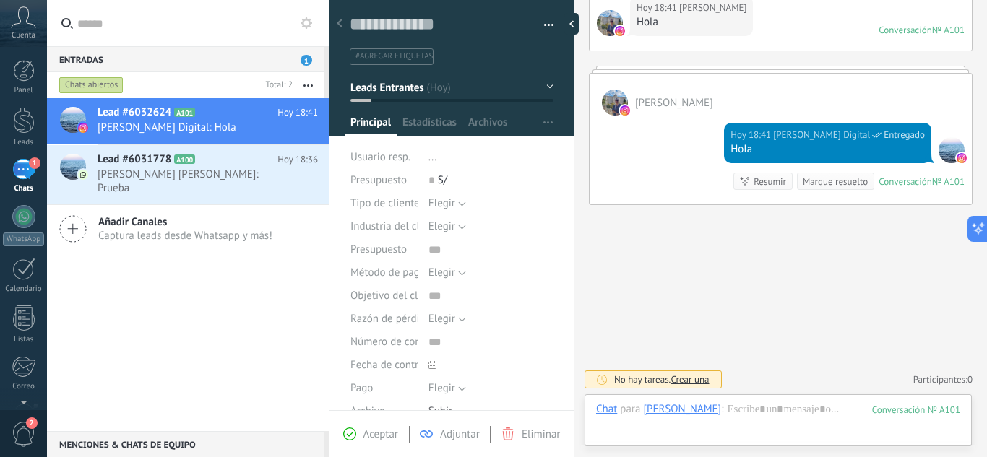
click at [381, 426] on div "Aceptar Adjuntar Eliminar" at bounding box center [451, 434] width 238 height 17
click at [379, 440] on span "Aceptar" at bounding box center [380, 435] width 35 height 14
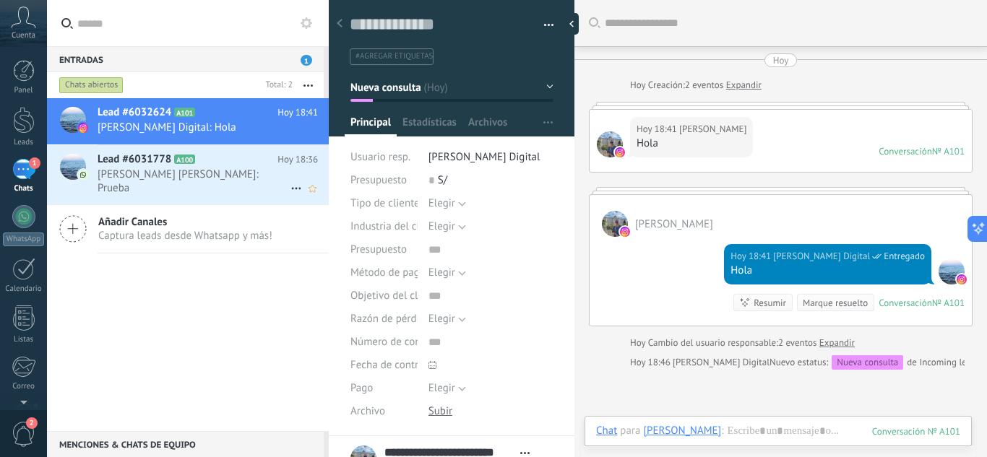
click at [107, 168] on span "Lita Angélica: Prueba" at bounding box center [194, 181] width 193 height 27
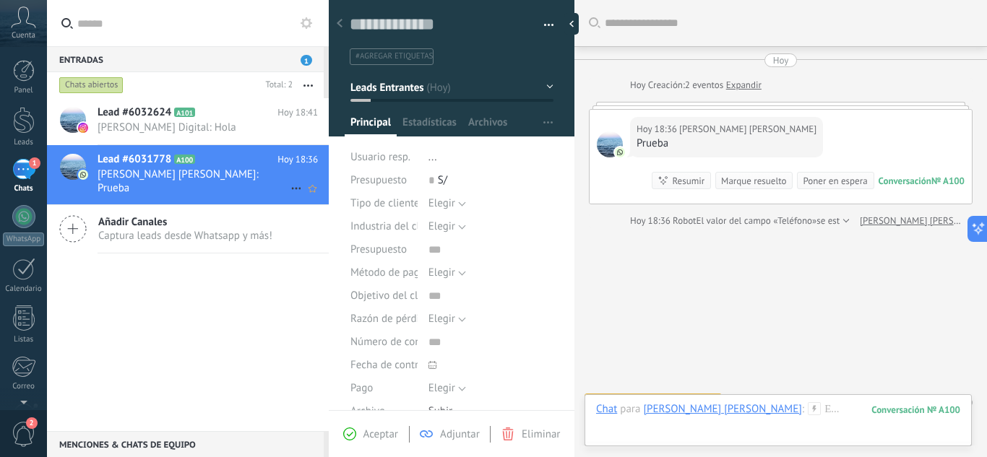
scroll to position [23, 0]
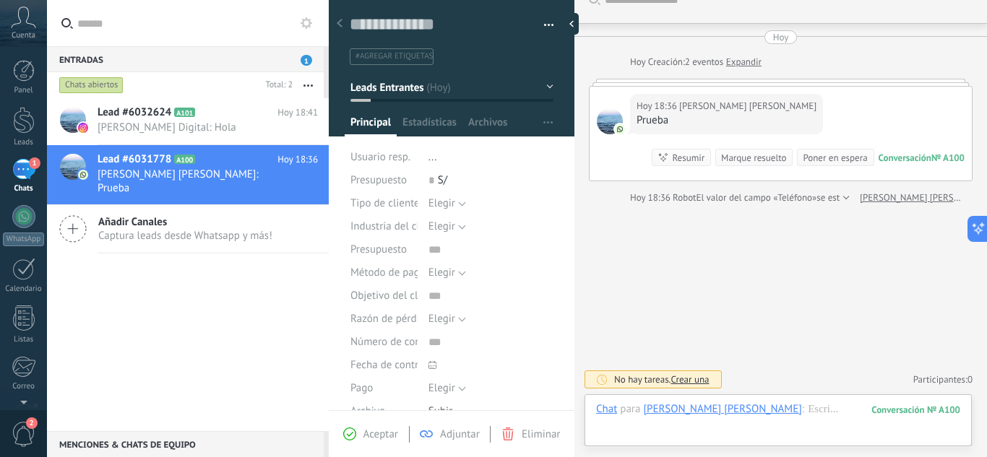
click at [392, 444] on div "Aceptar Adjuntar Eliminar" at bounding box center [452, 433] width 246 height 47
click at [385, 436] on span "Aceptar" at bounding box center [380, 435] width 35 height 14
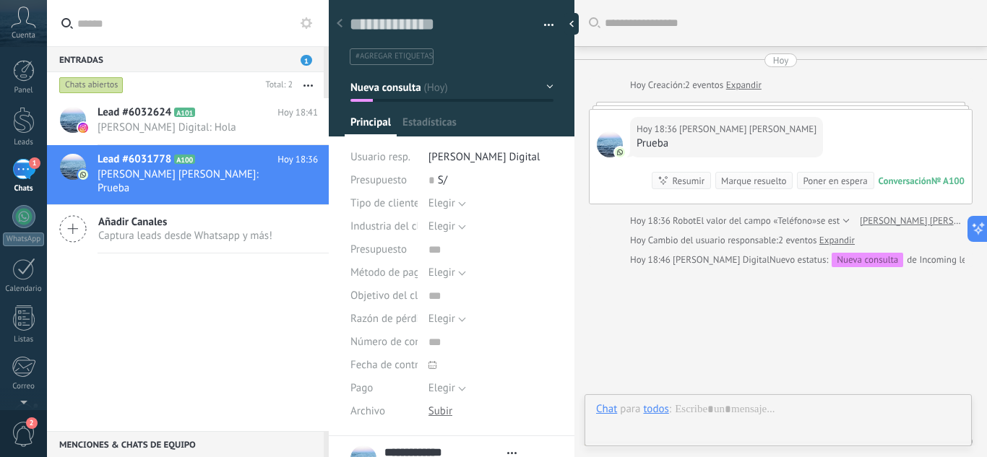
type textarea "**********"
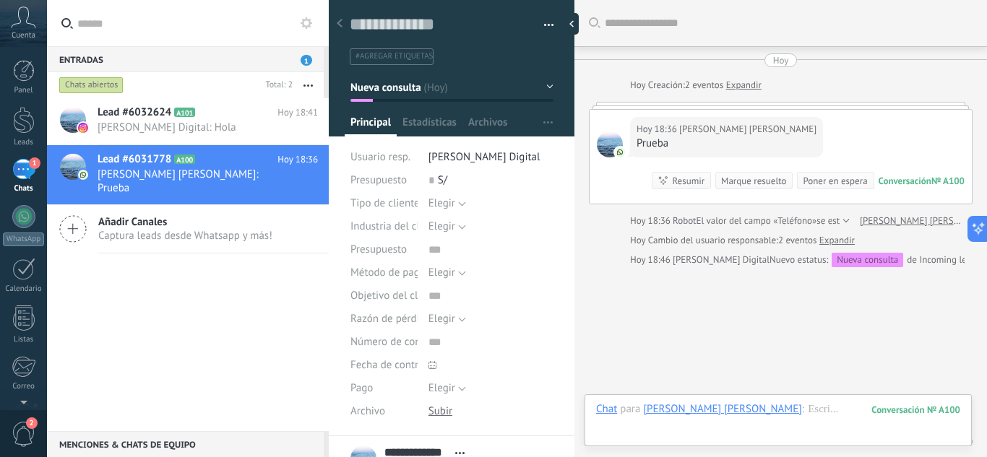
scroll to position [22, 0]
